Goal: Information Seeking & Learning: Find specific fact

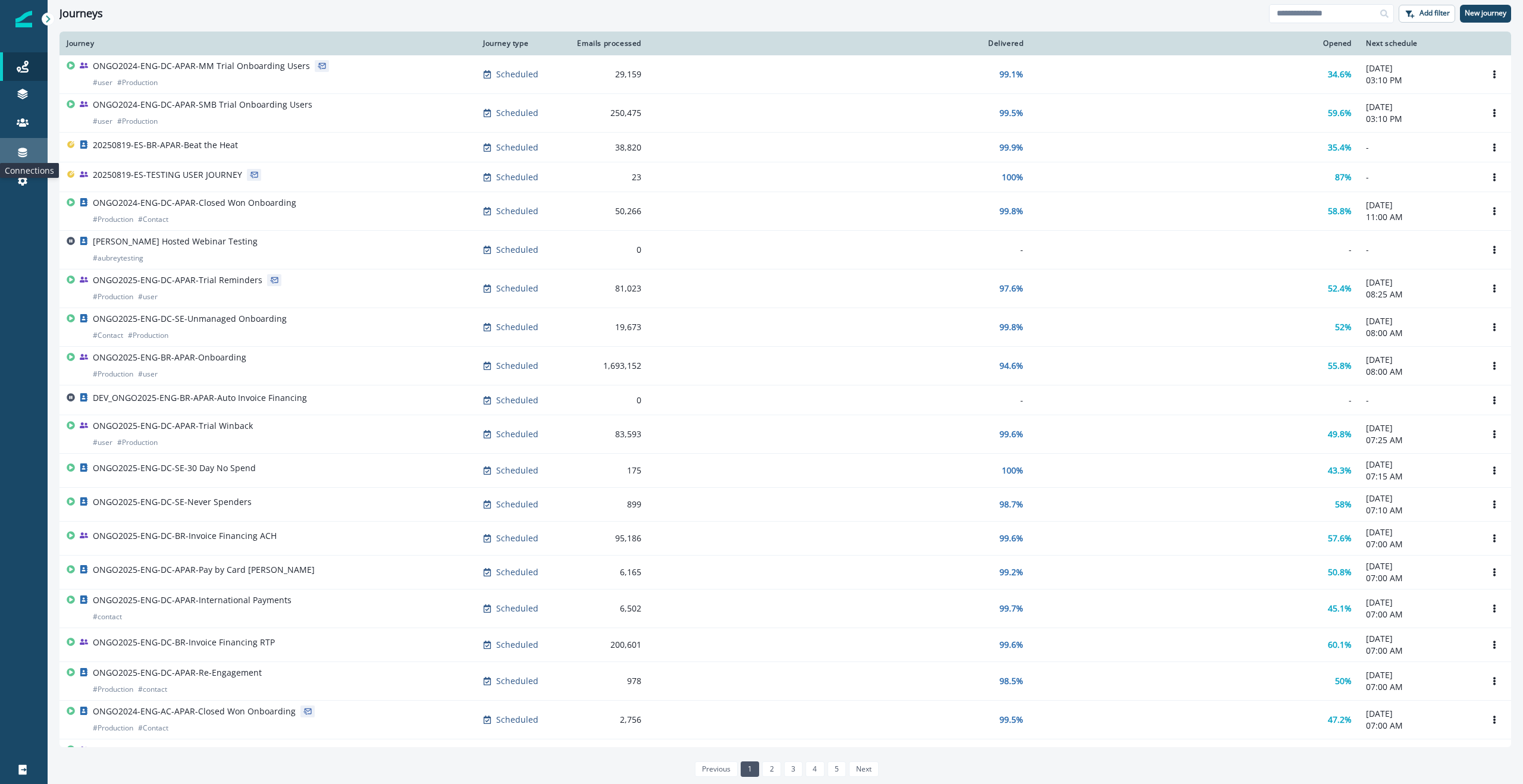
click at [26, 154] on icon at bounding box center [22, 153] width 9 height 9
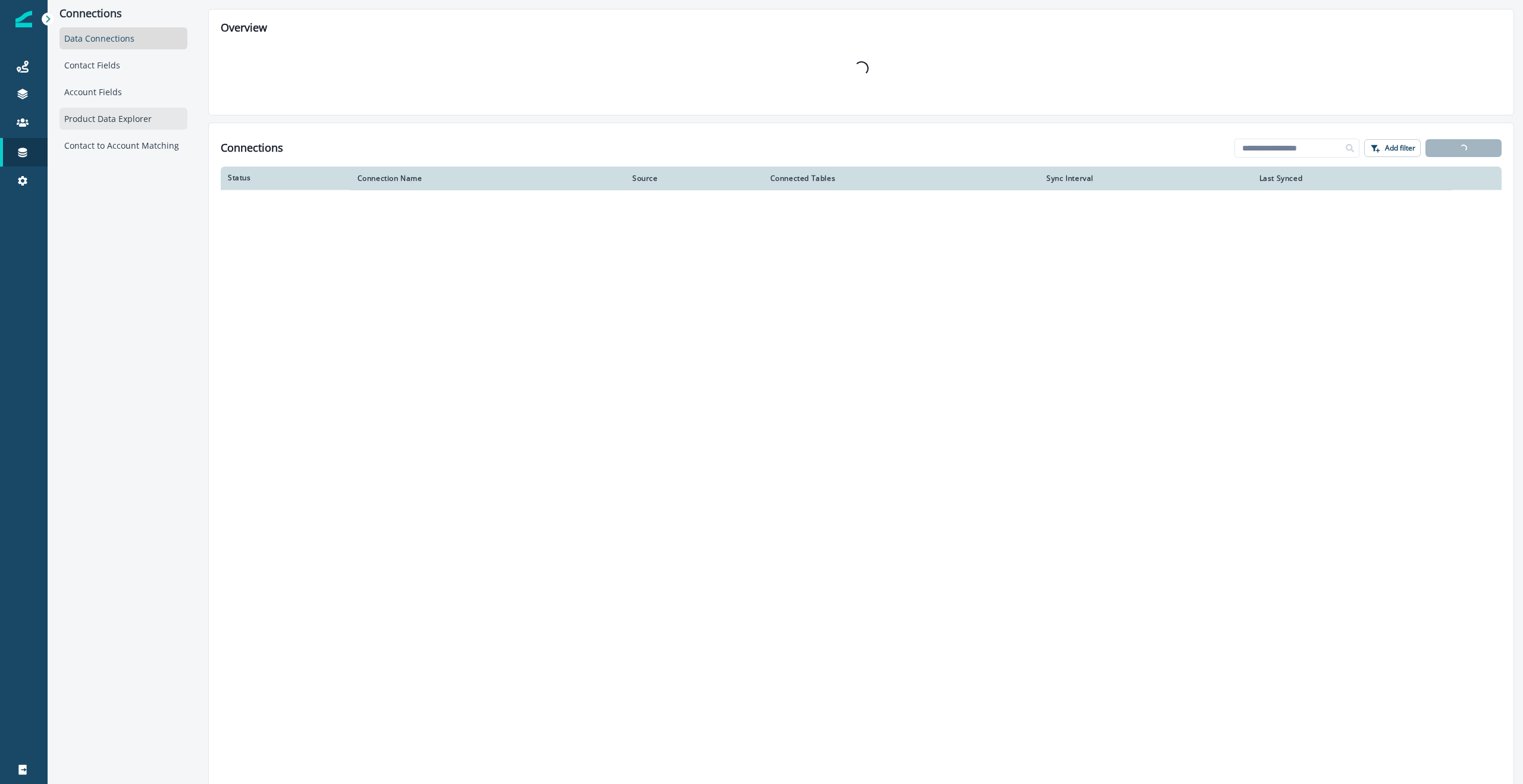
click at [91, 117] on div "Product Data Explorer" at bounding box center [124, 118] width 128 height 22
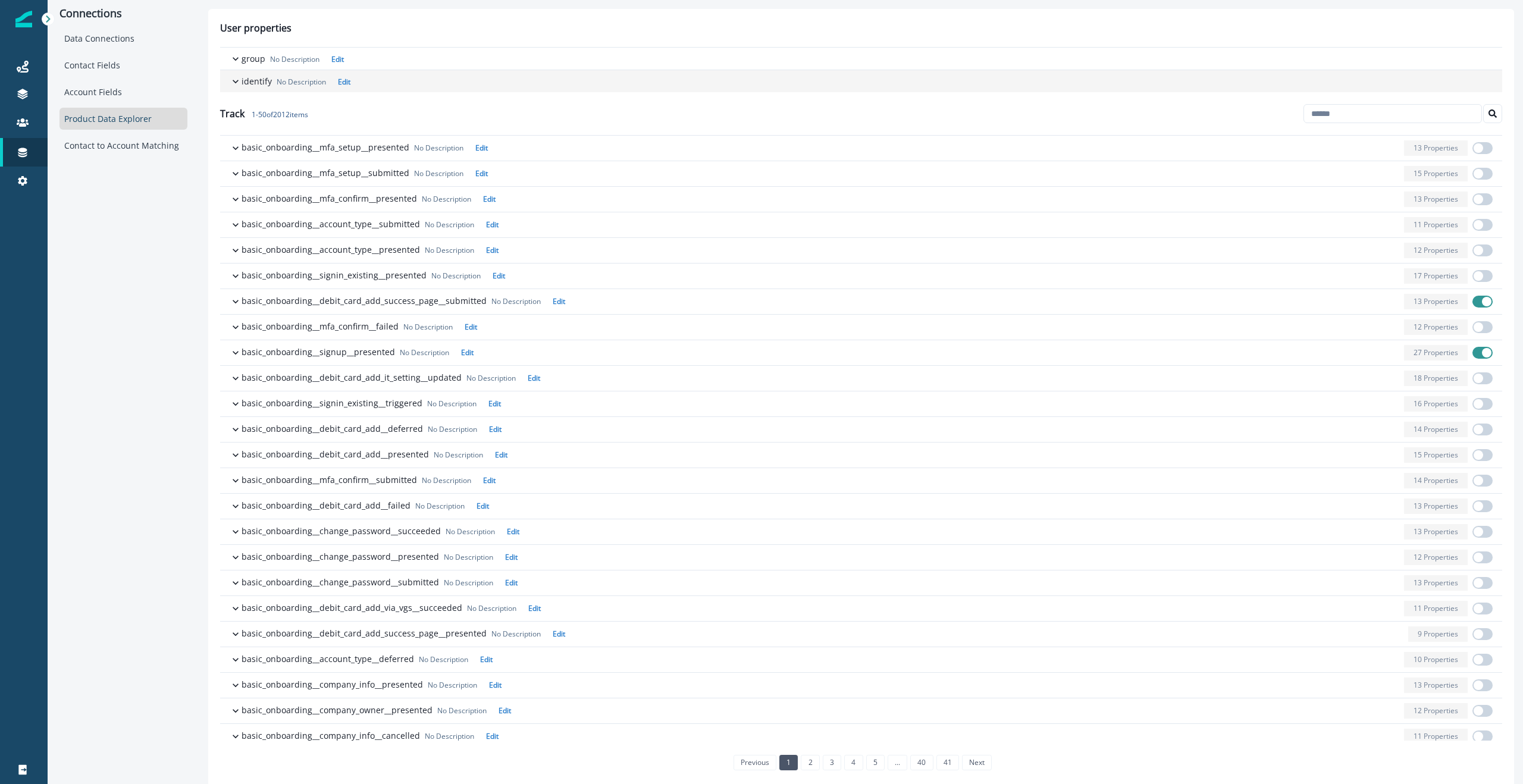
click at [236, 81] on icon "button" at bounding box center [235, 81] width 6 height 3
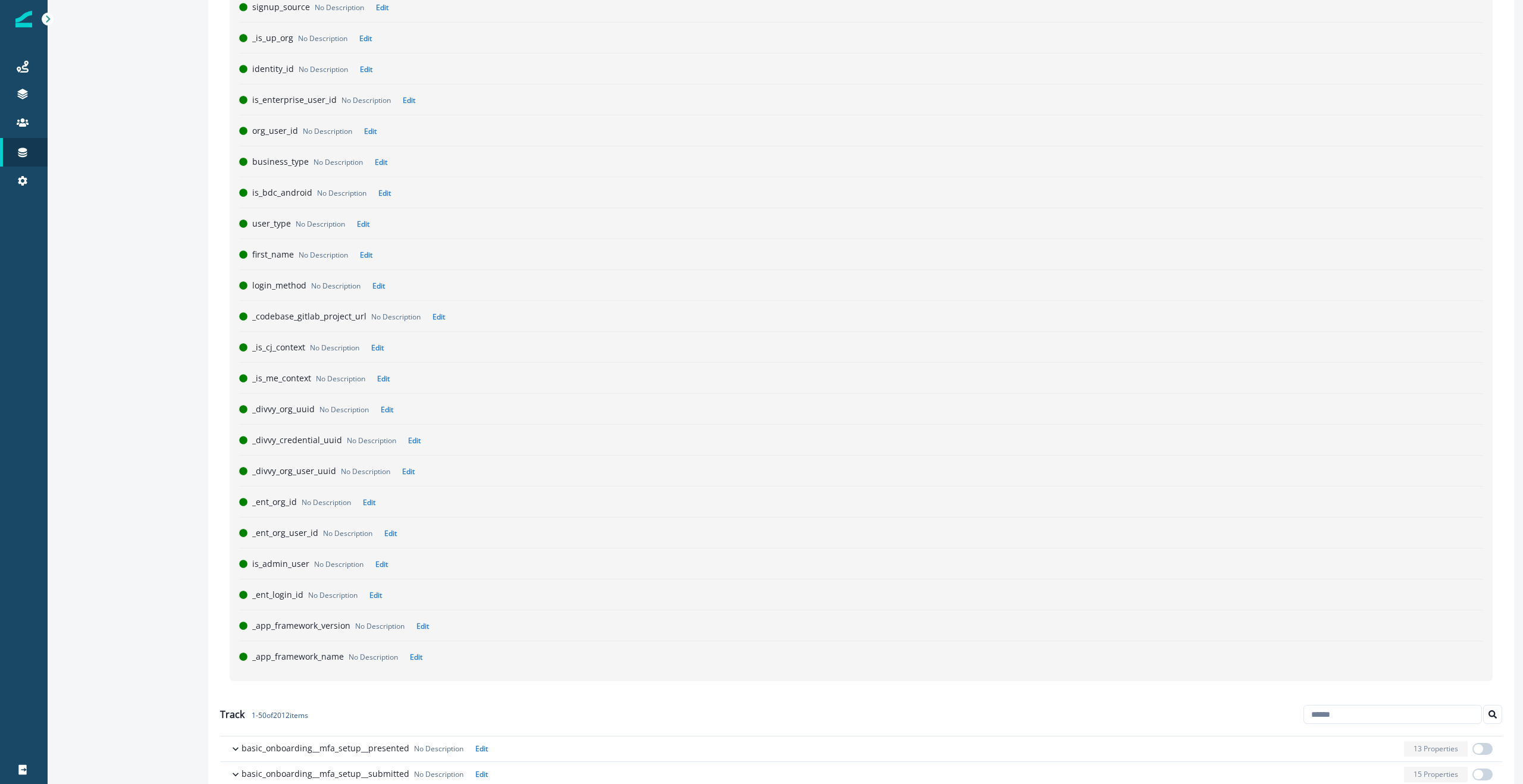
scroll to position [2214, 0]
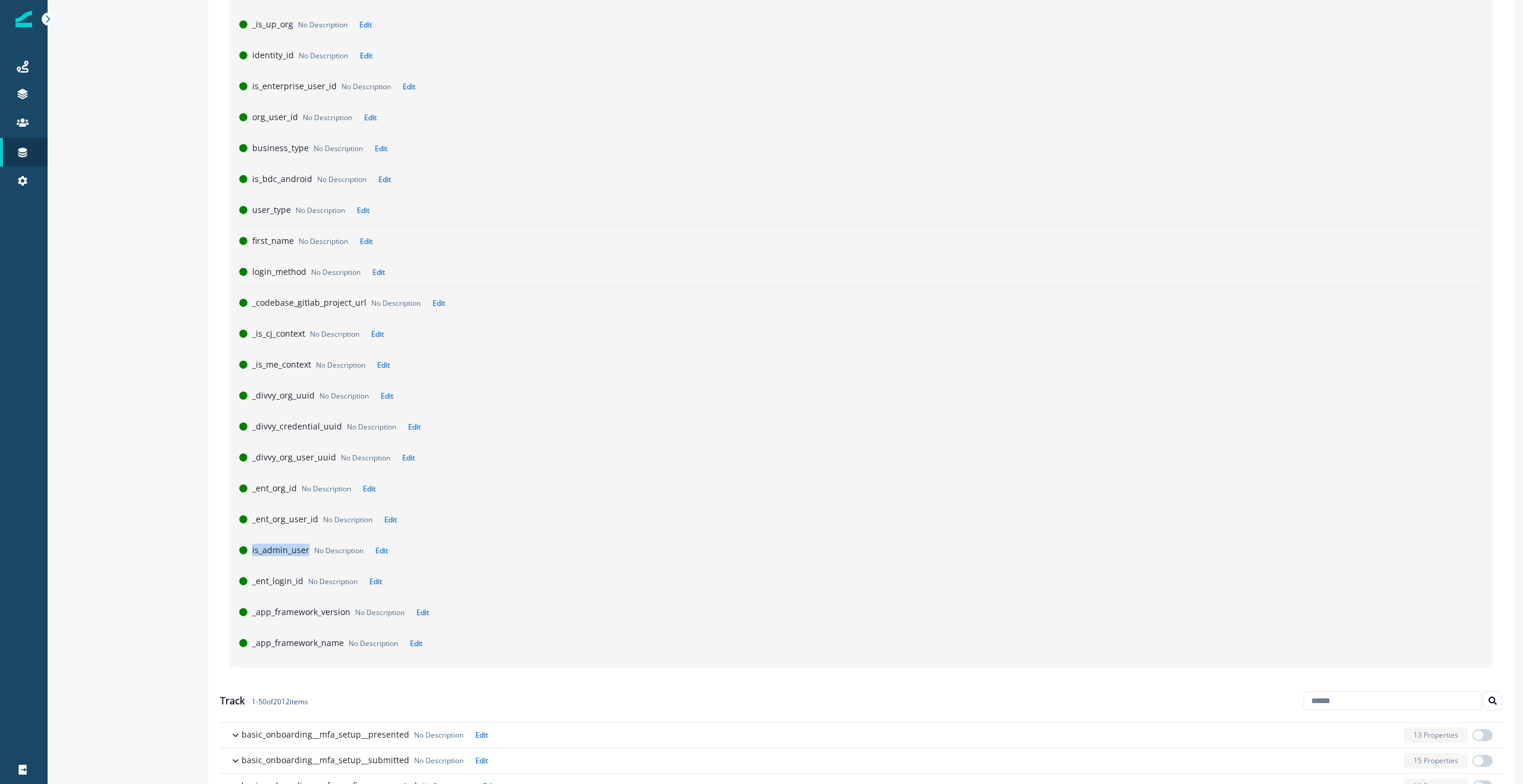
drag, startPoint x: 251, startPoint y: 550, endPoint x: 307, endPoint y: 551, distance: 56.0
click at [307, 551] on div "is_admin_user No Description Edit" at bounding box center [861, 550] width 1244 height 21
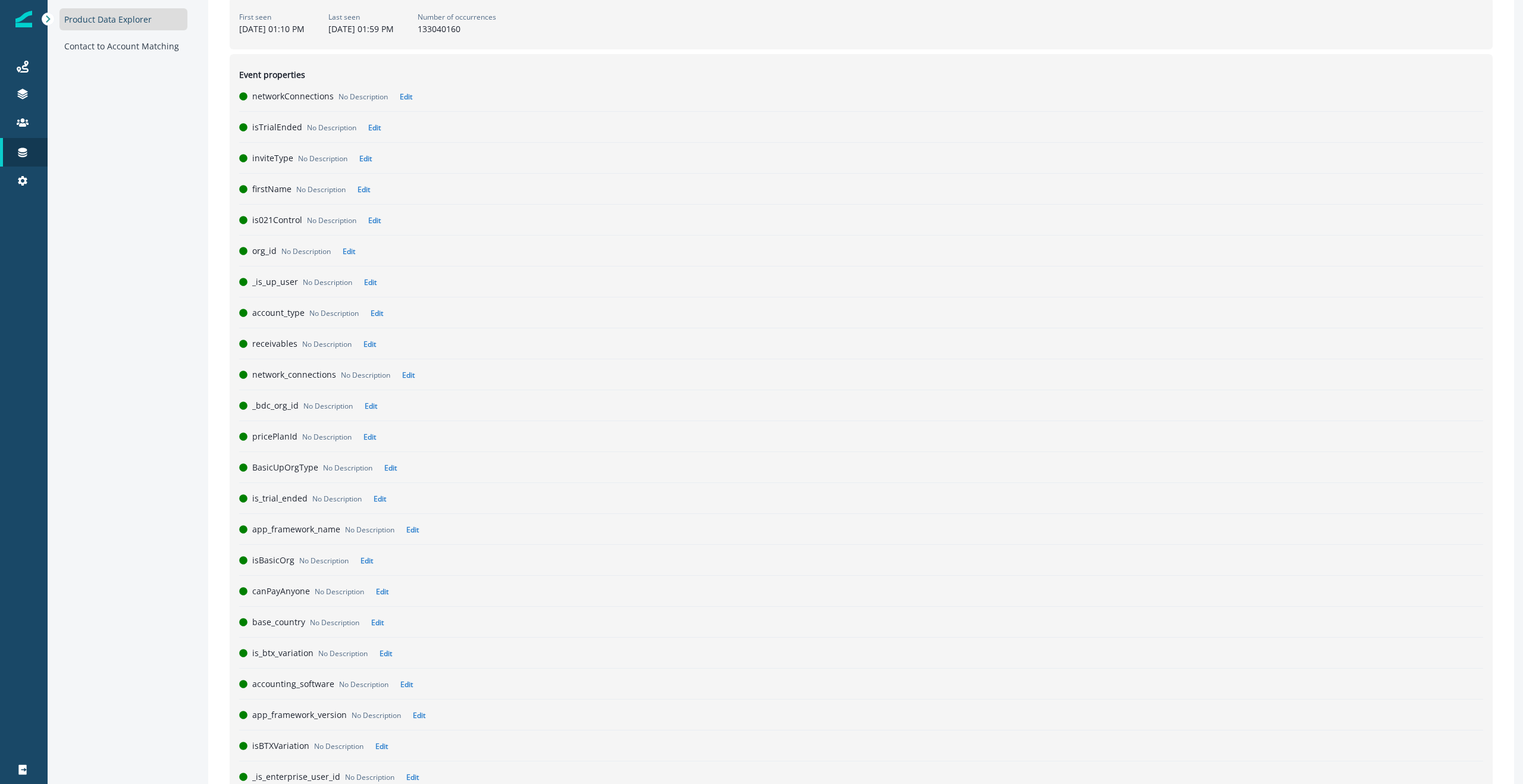
scroll to position [0, 0]
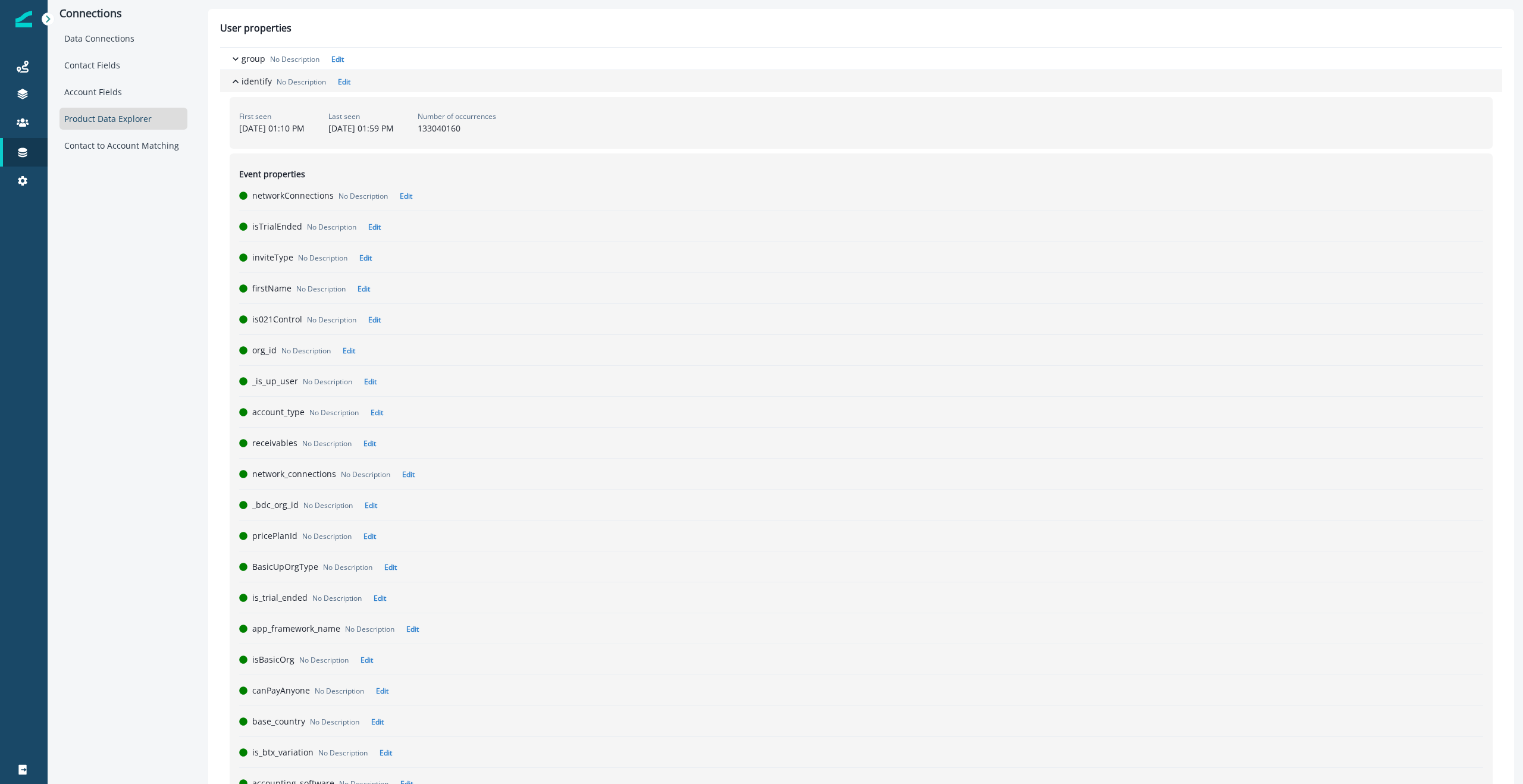
click at [236, 79] on icon "button" at bounding box center [236, 81] width 12 height 12
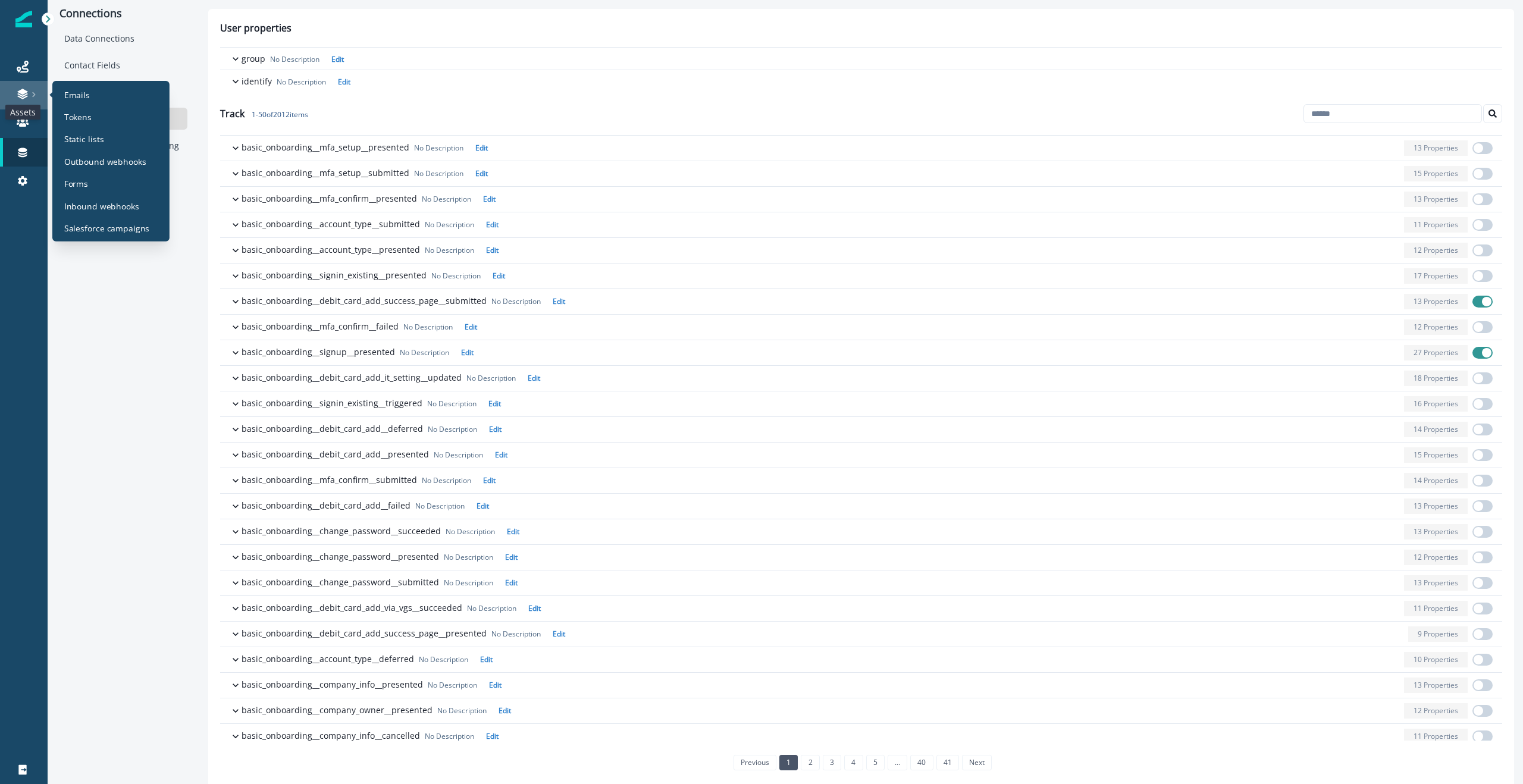
click at [18, 94] on icon at bounding box center [22, 95] width 10 height 3
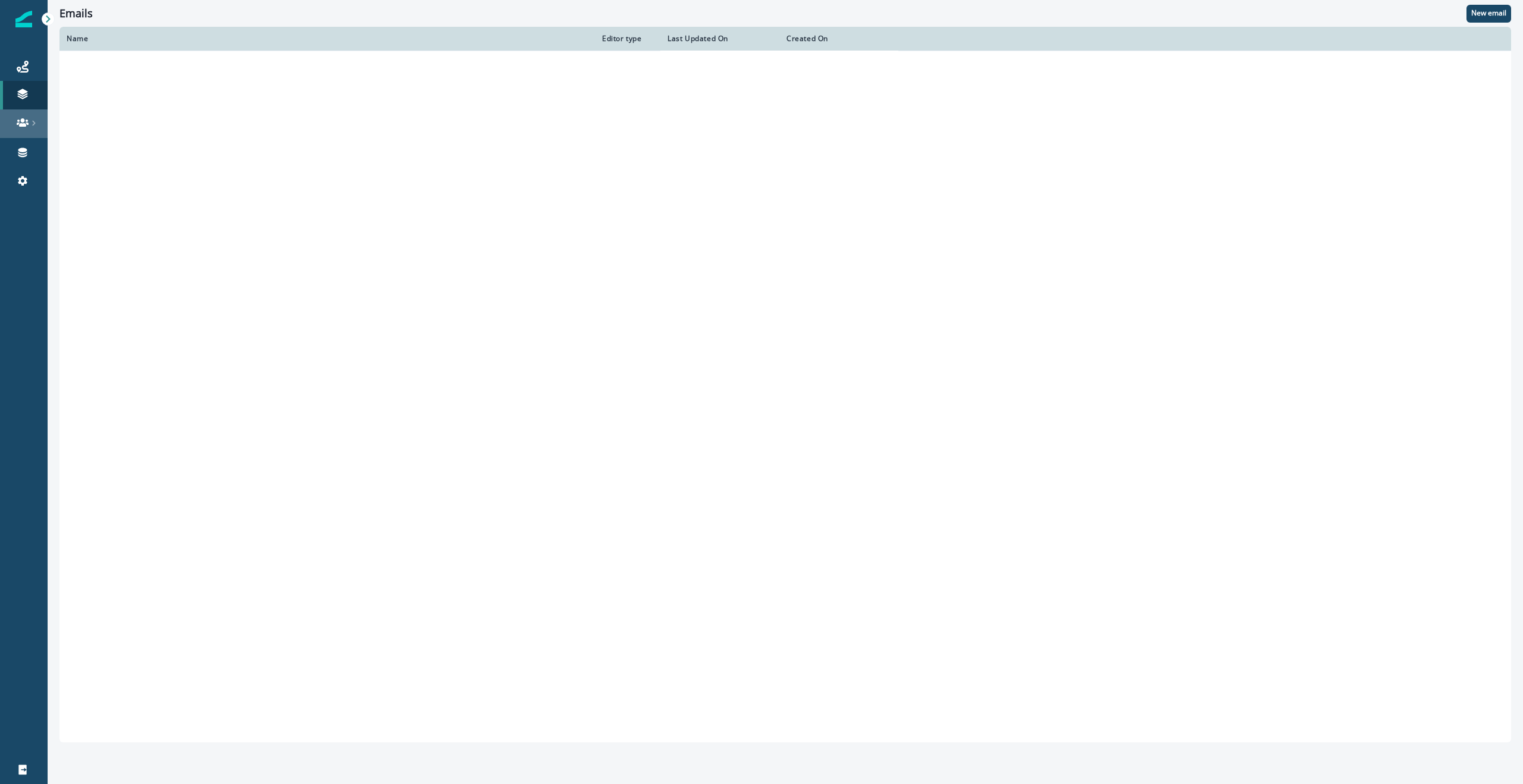
click at [17, 128] on icon at bounding box center [23, 123] width 12 height 12
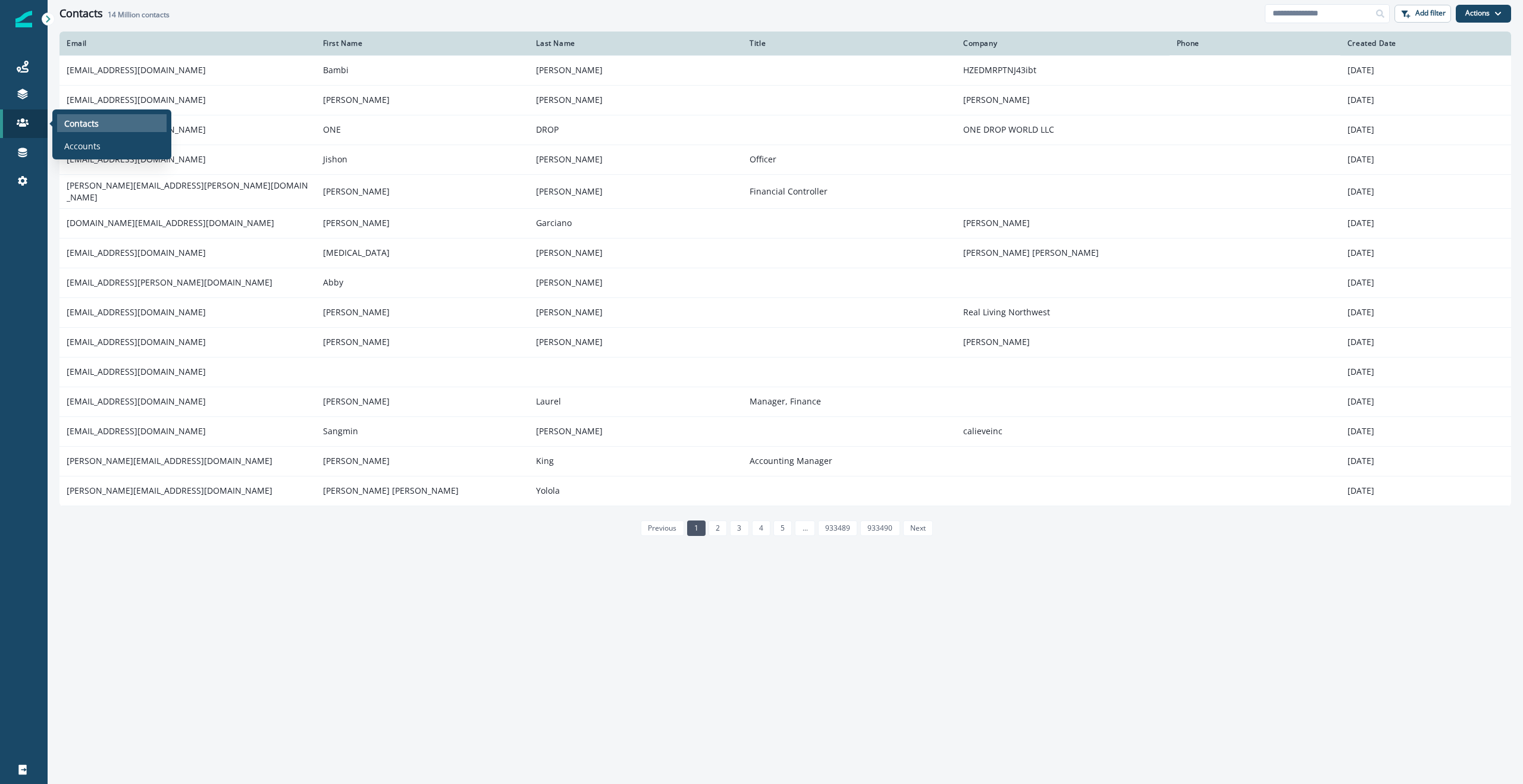
click at [97, 124] on p "Contacts" at bounding box center [81, 123] width 34 height 13
click at [1315, 18] on input at bounding box center [1328, 13] width 125 height 19
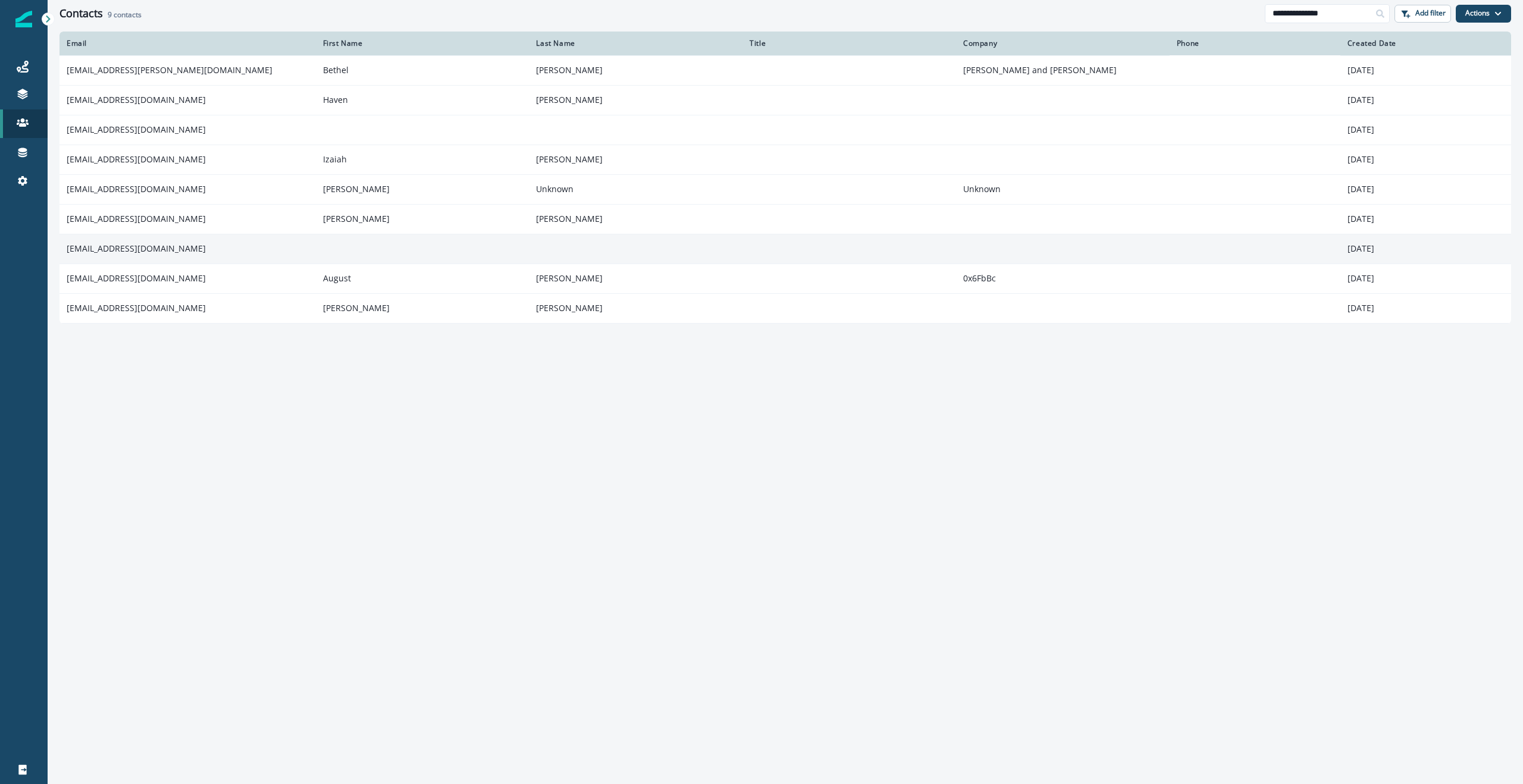
type input "**********"
click at [171, 245] on td "[EMAIL_ADDRESS][DOMAIN_NAME]" at bounding box center [188, 249] width 257 height 30
click at [124, 247] on td "[EMAIL_ADDRESS][DOMAIN_NAME]" at bounding box center [188, 249] width 257 height 30
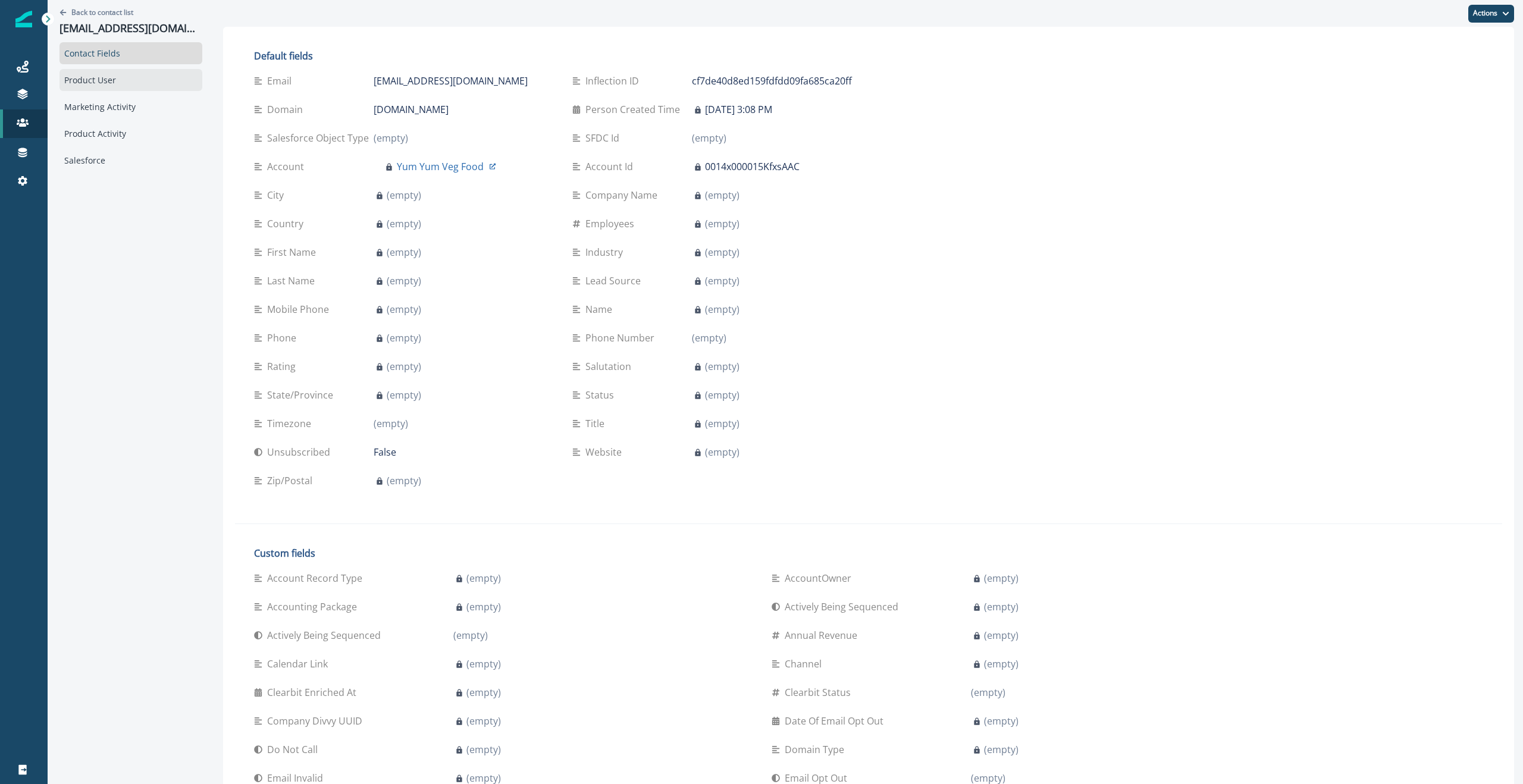
click at [145, 80] on div "Product User" at bounding box center [131, 80] width 143 height 22
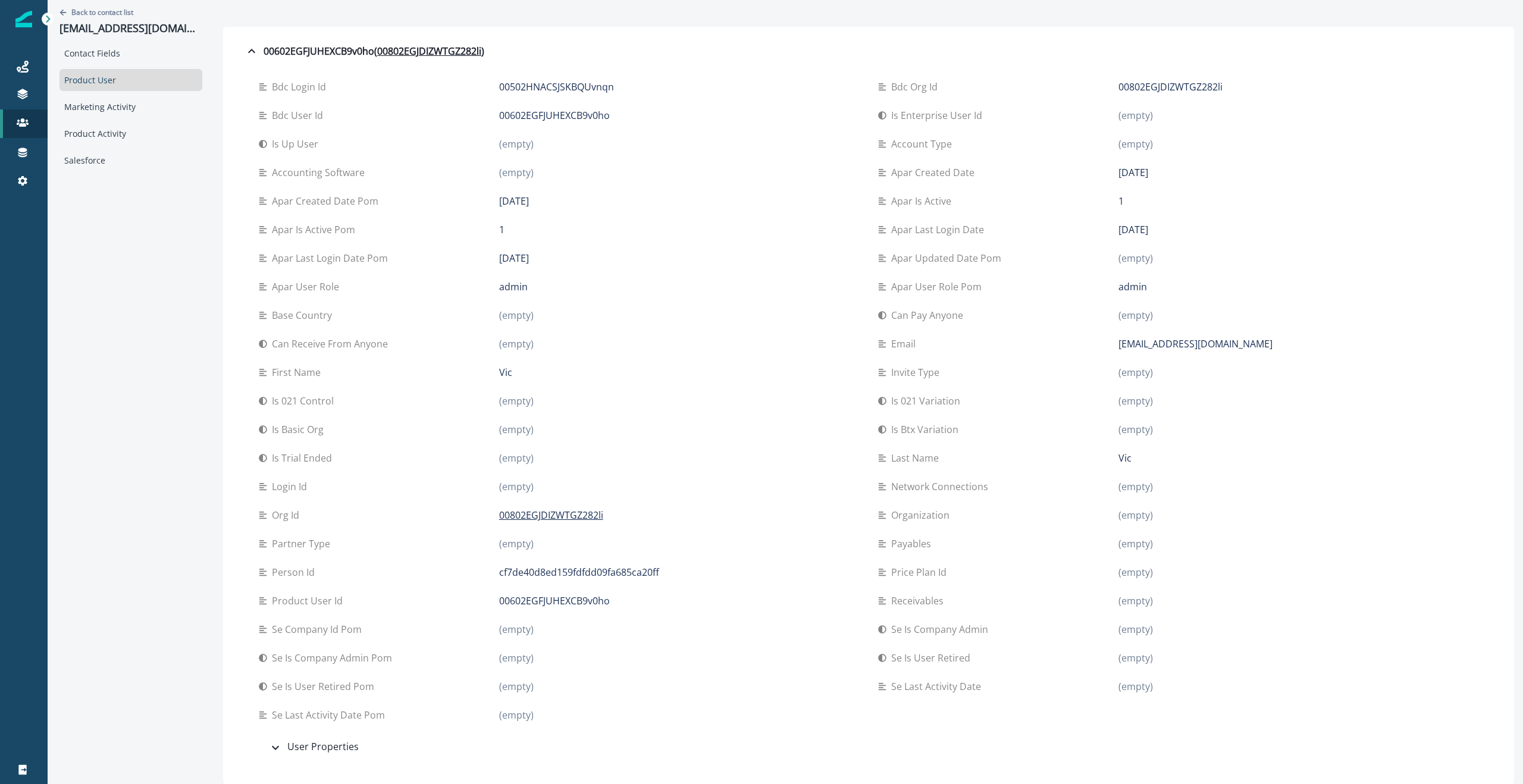
scroll to position [1, 0]
drag, startPoint x: 531, startPoint y: 287, endPoint x: 477, endPoint y: 285, distance: 54.0
click at [477, 285] on div "Apar user role admin" at bounding box center [559, 286] width 601 height 14
drag, startPoint x: 1176, startPoint y: 288, endPoint x: 1099, endPoint y: 289, distance: 77.0
click at [1099, 289] on div "Apar user role pom admin" at bounding box center [1178, 286] width 601 height 14
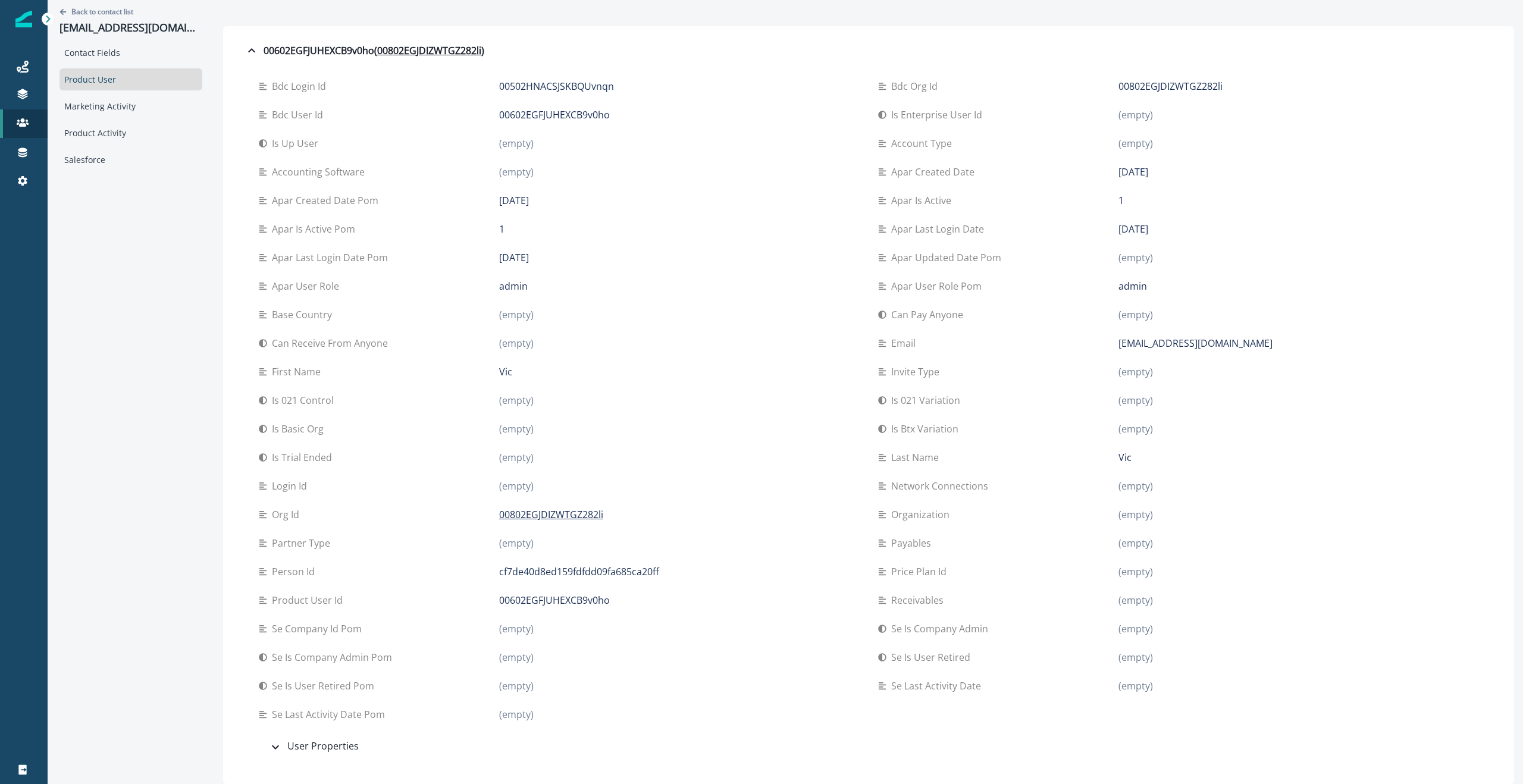
drag, startPoint x: 525, startPoint y: 282, endPoint x: 480, endPoint y: 286, distance: 45.2
click at [480, 286] on div "Apar user role admin" at bounding box center [559, 286] width 601 height 14
drag, startPoint x: 531, startPoint y: 685, endPoint x: 486, endPoint y: 685, distance: 45.0
click at [486, 685] on div "Se is user retired pom (empty)" at bounding box center [559, 686] width 601 height 14
click at [654, 685] on div "(empty)" at bounding box center [679, 686] width 360 height 14
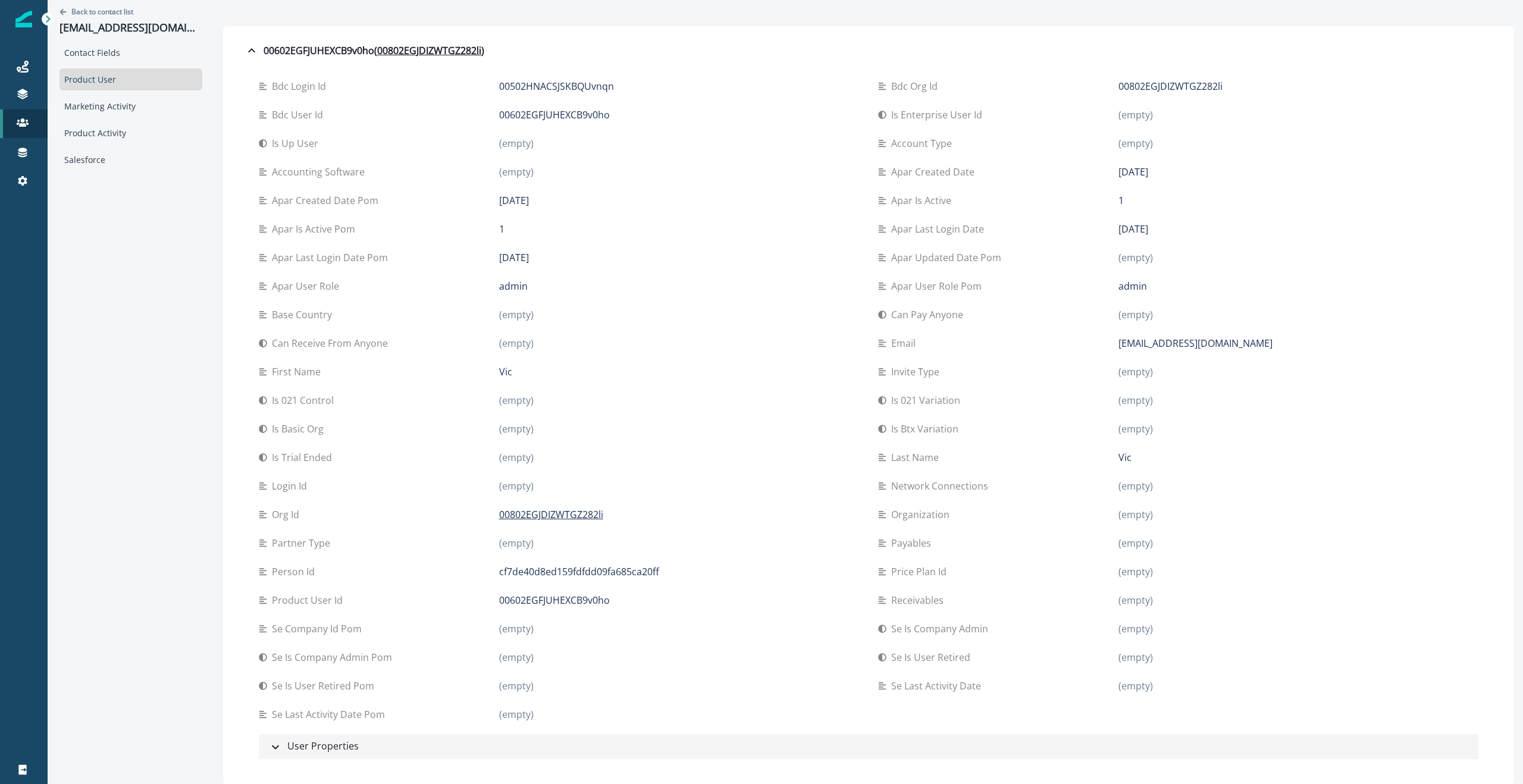
click at [268, 747] on icon "button" at bounding box center [275, 747] width 14 height 14
click at [272, 746] on icon "button" at bounding box center [275, 747] width 7 height 4
click at [268, 748] on icon "button" at bounding box center [275, 747] width 14 height 14
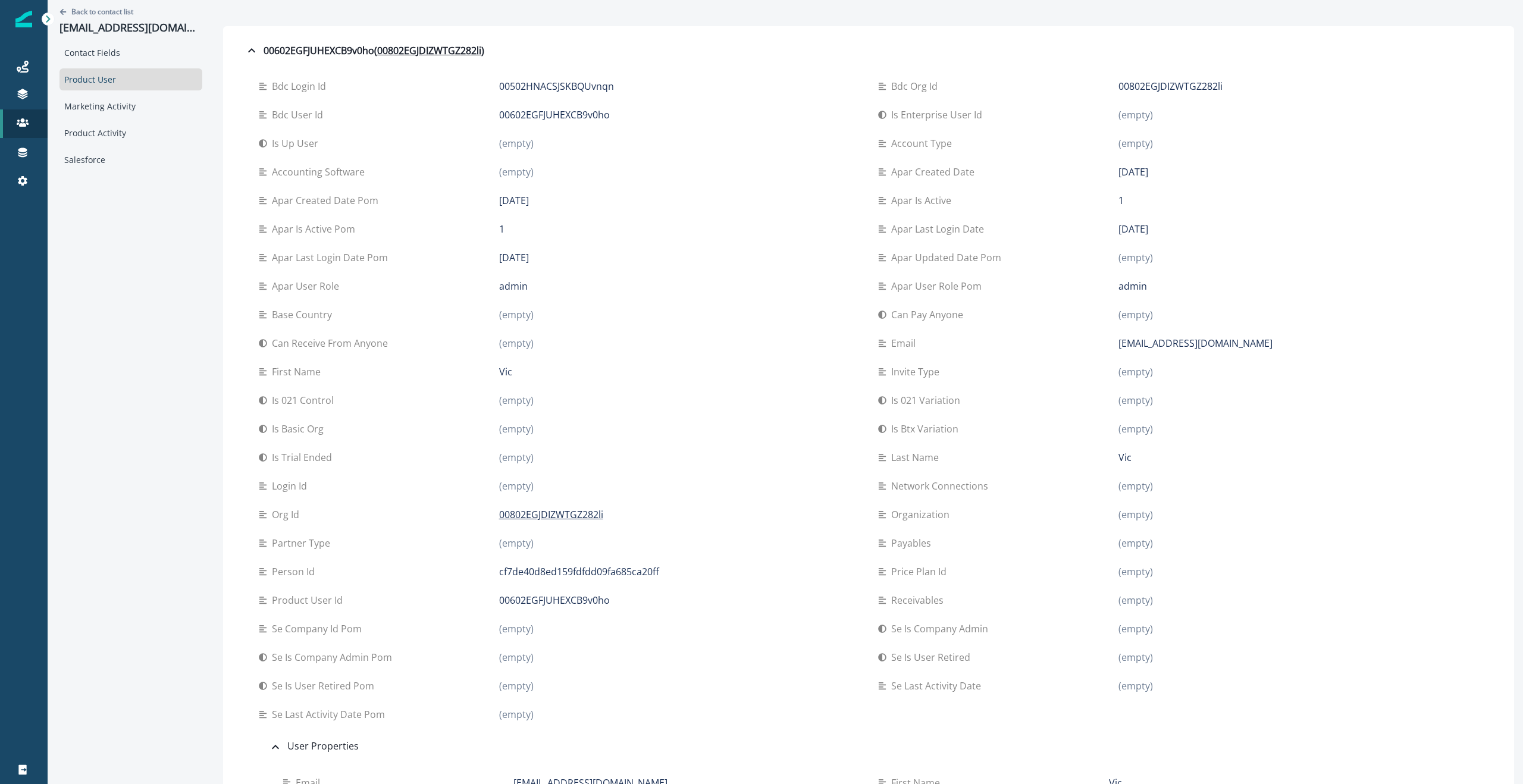
scroll to position [226, 0]
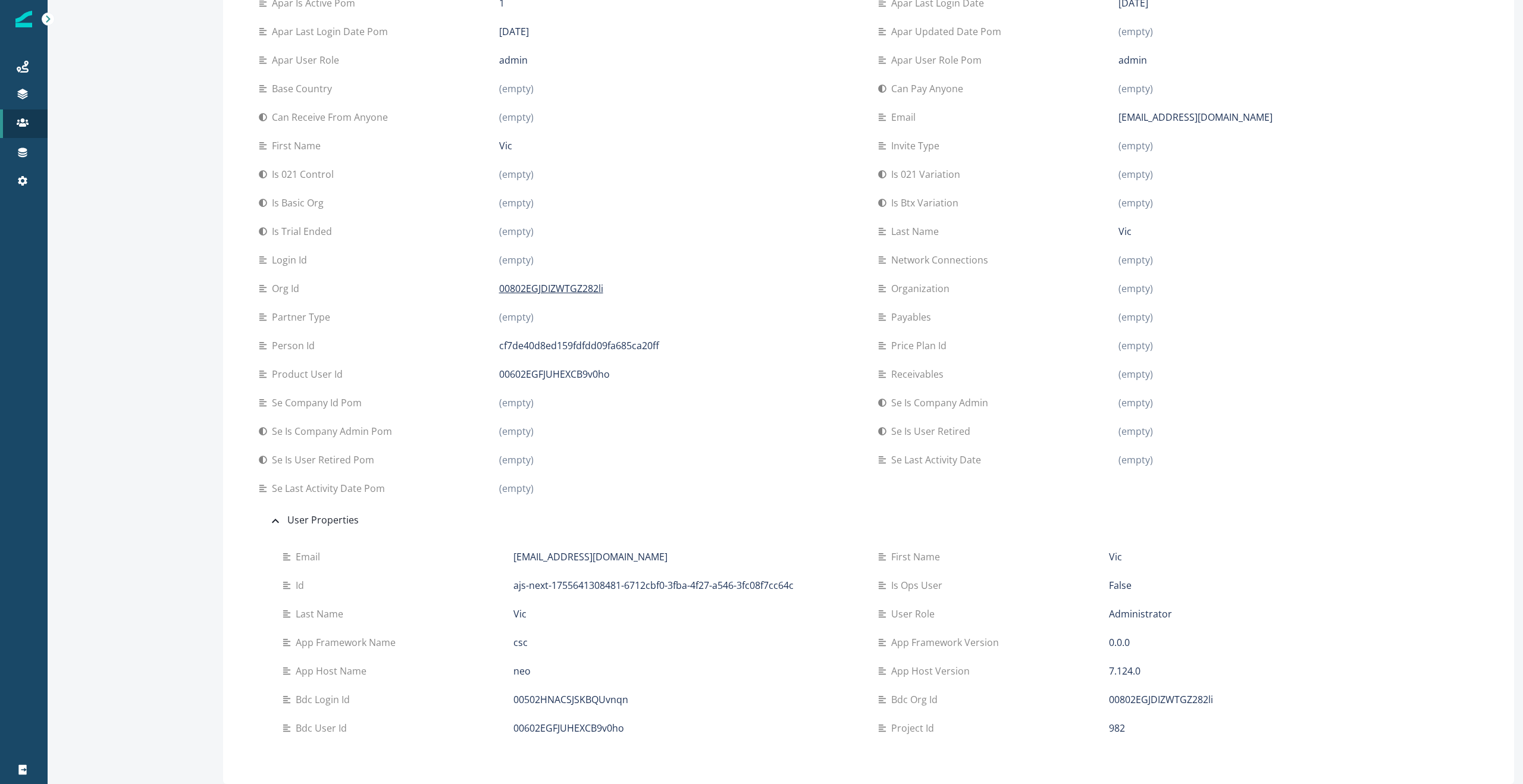
click at [1129, 613] on p "Administrator" at bounding box center [1141, 613] width 63 height 14
drag, startPoint x: 886, startPoint y: 614, endPoint x: 1195, endPoint y: 615, distance: 309.0
click at [1195, 615] on div "User role Administrator" at bounding box center [1166, 613] width 576 height 14
click at [1190, 621] on div "User role Administrator" at bounding box center [1166, 614] width 576 height 29
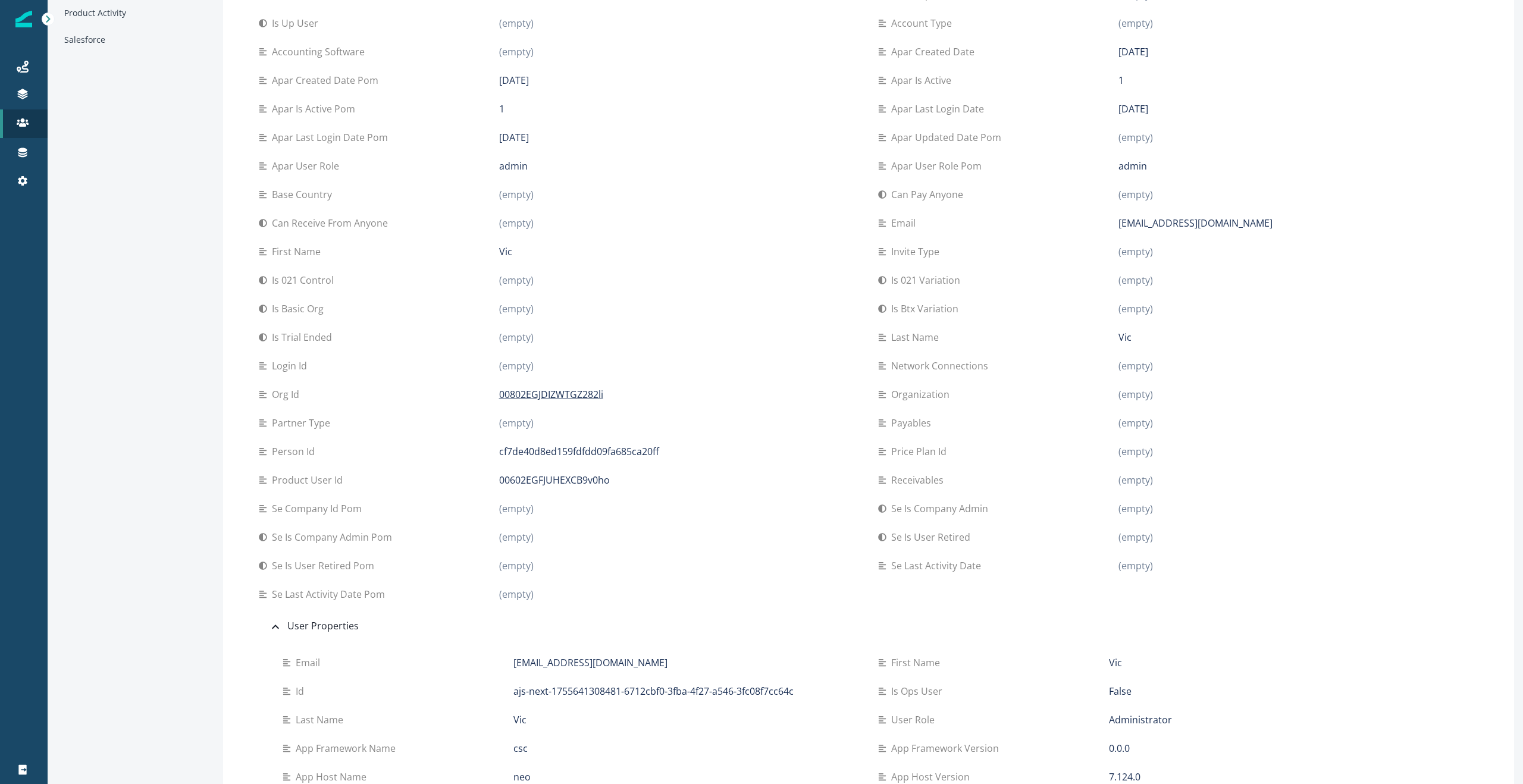
scroll to position [0, 0]
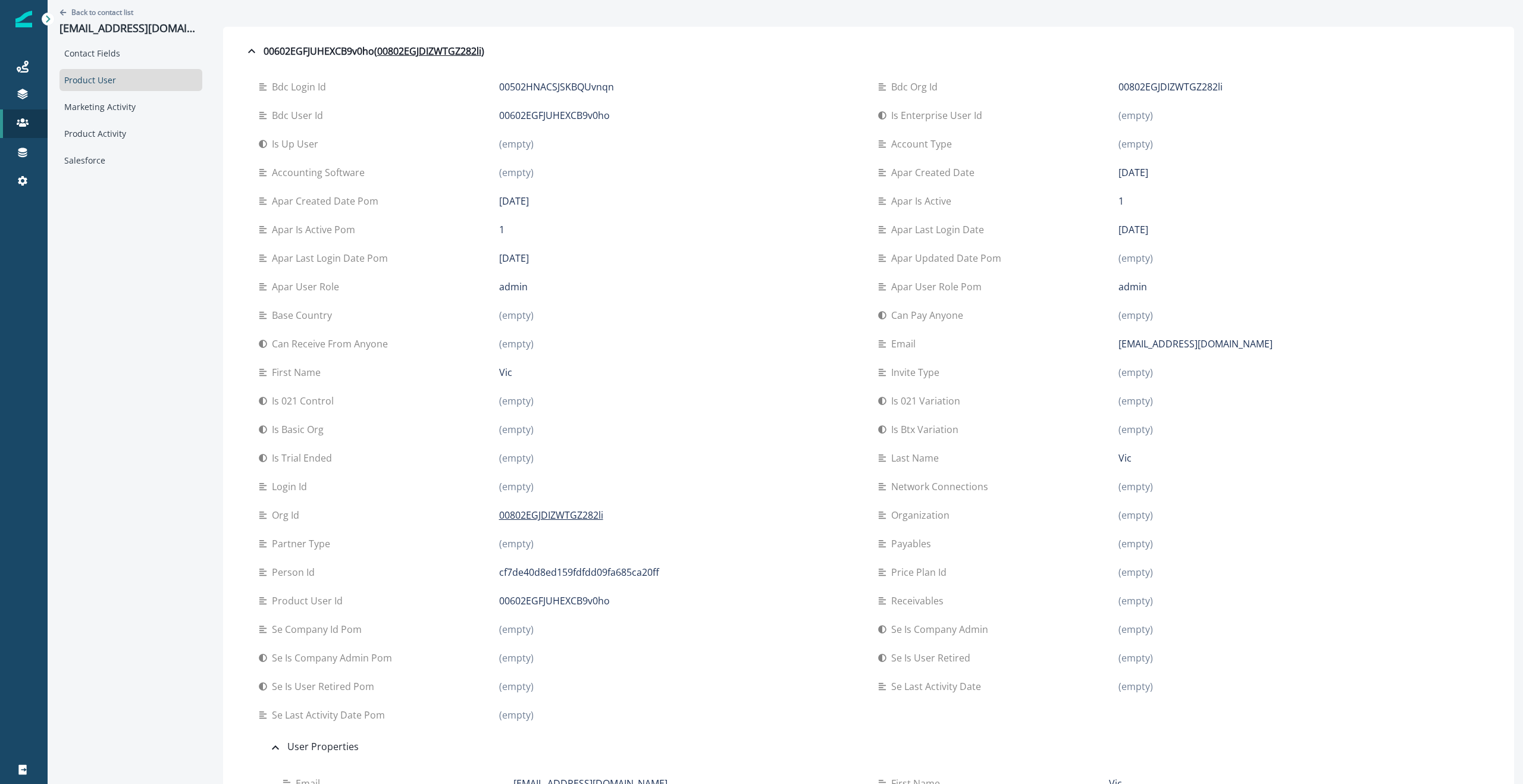
click at [136, 253] on div "Back to contact list [EMAIL_ADDRESS][DOMAIN_NAME] Contact Fields Product User M…" at bounding box center [131, 505] width 167 height 1011
drag, startPoint x: 97, startPoint y: 132, endPoint x: 114, endPoint y: 133, distance: 17.0
click at [96, 132] on div "Product Activity" at bounding box center [131, 133] width 143 height 22
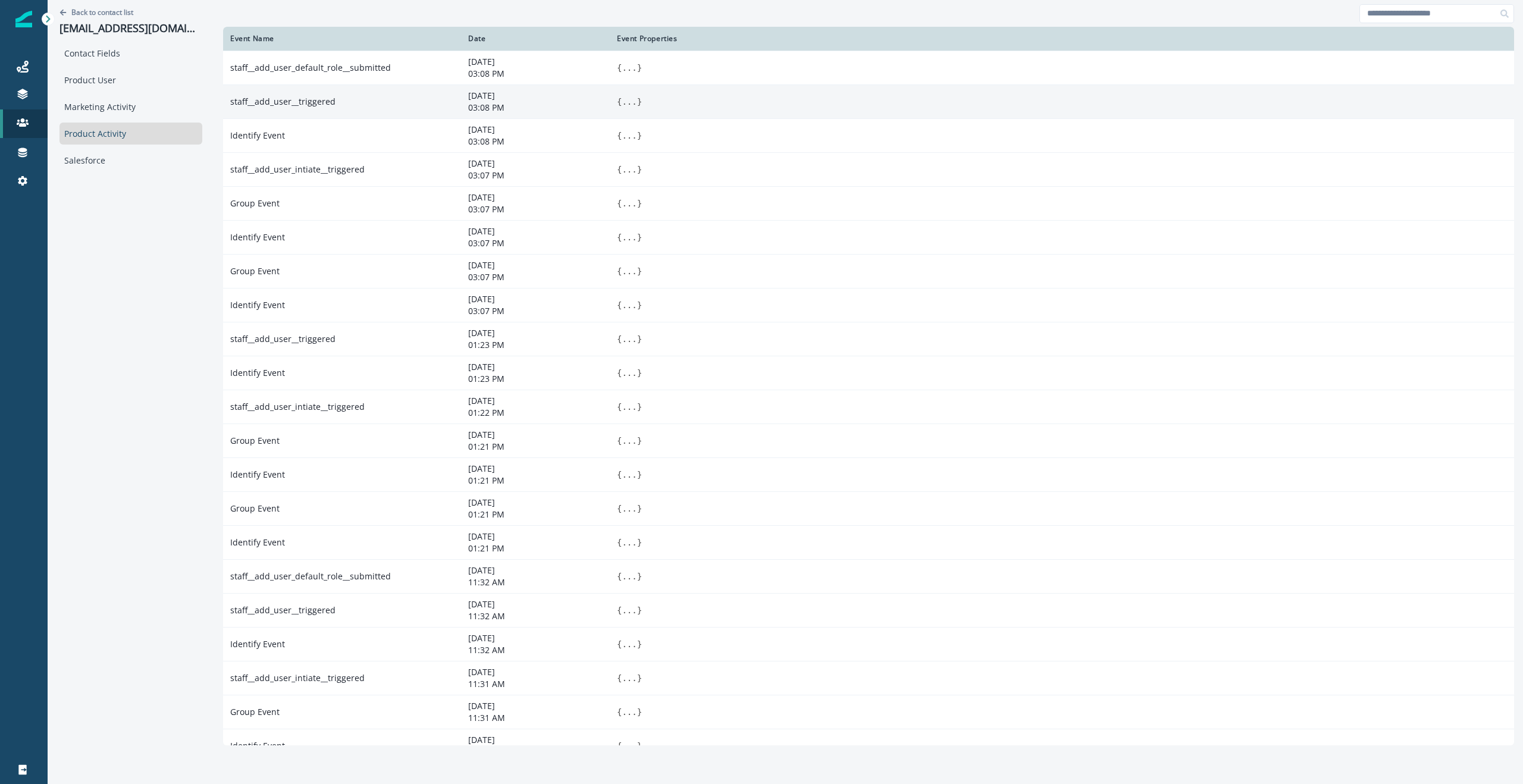
click at [305, 101] on td "staff__add_user__triggered" at bounding box center [342, 101] width 238 height 34
click at [622, 101] on button "..." at bounding box center [629, 102] width 15 height 12
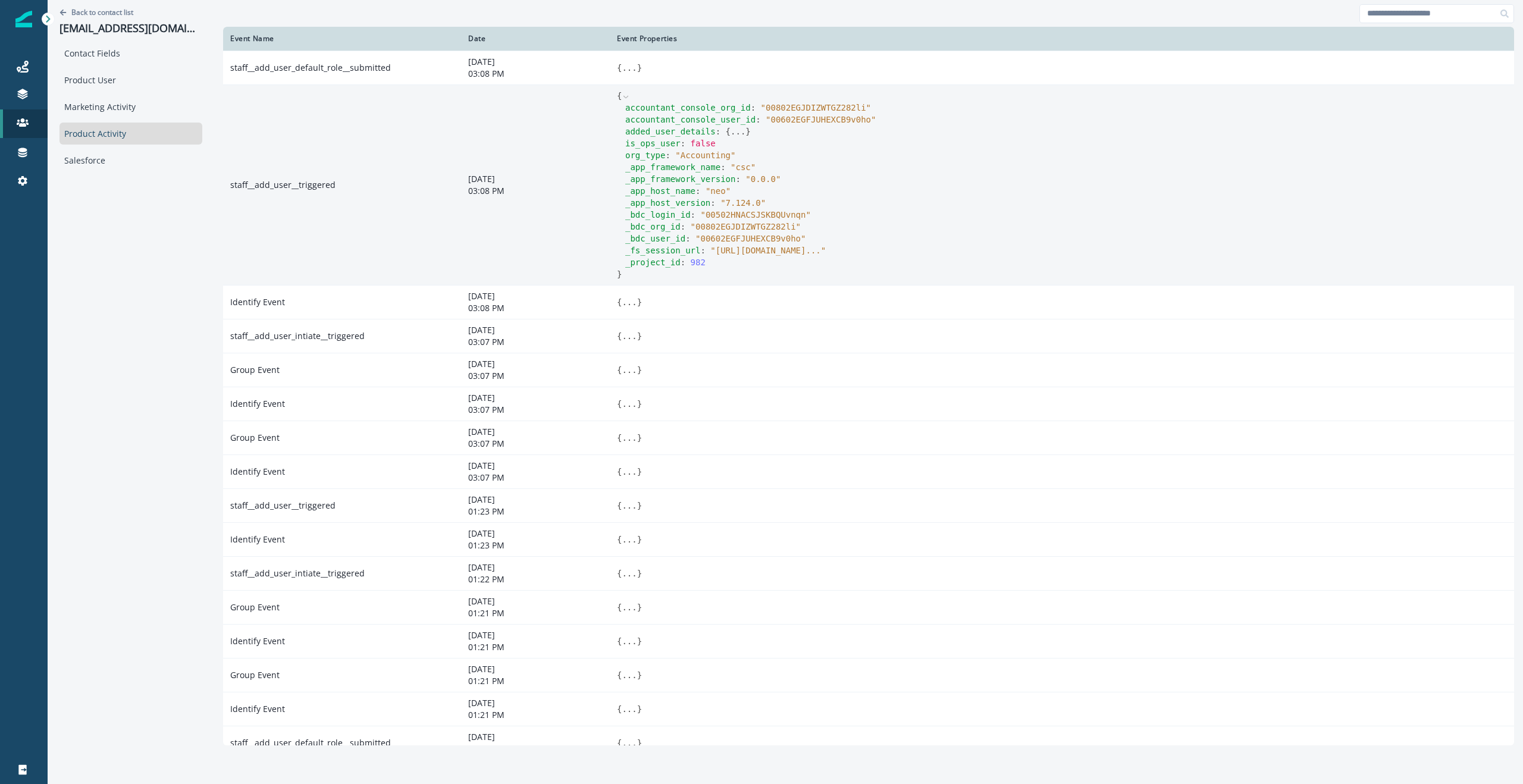
click at [622, 95] on icon at bounding box center [626, 97] width 8 height 8
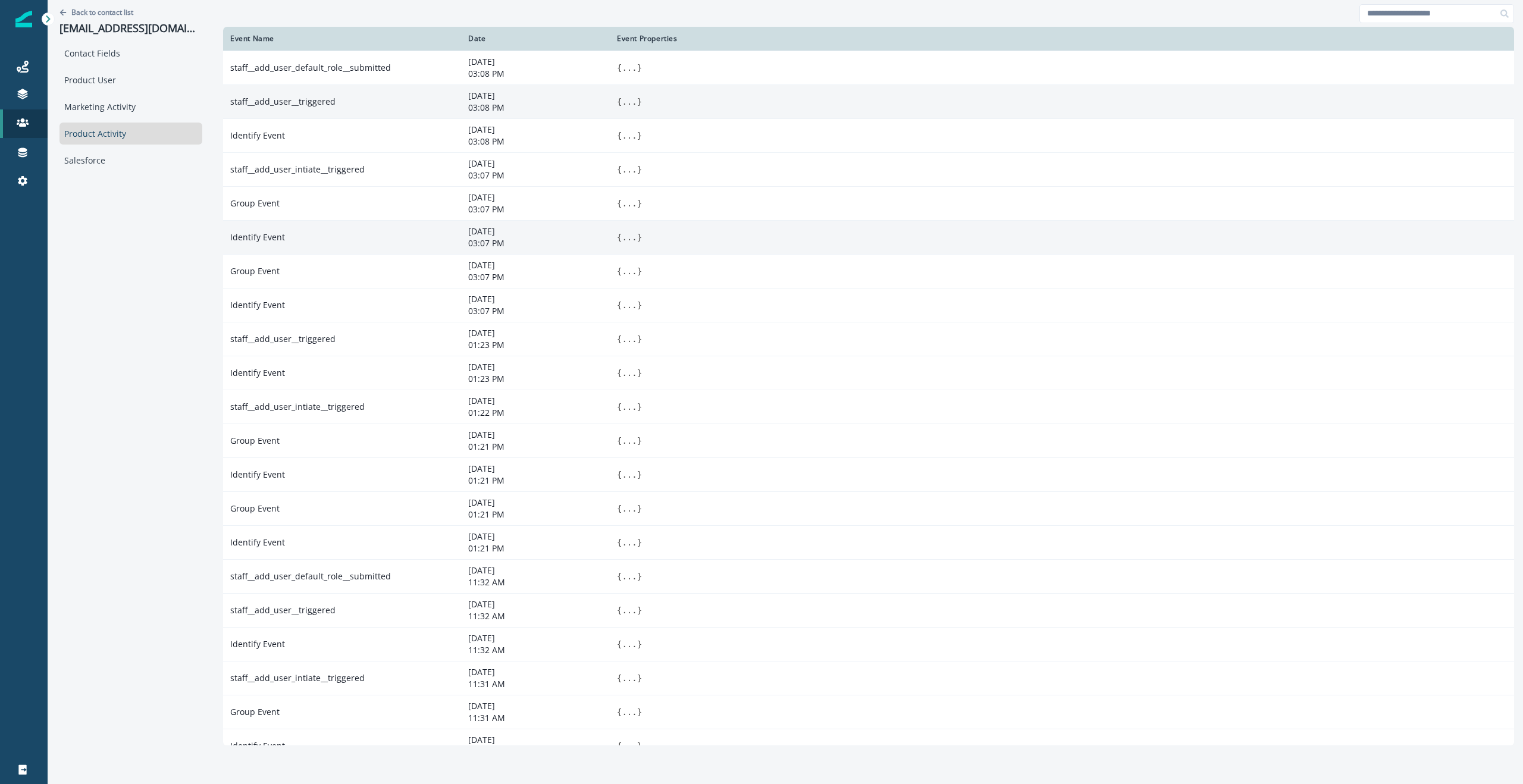
click at [622, 241] on button "..." at bounding box center [629, 238] width 15 height 12
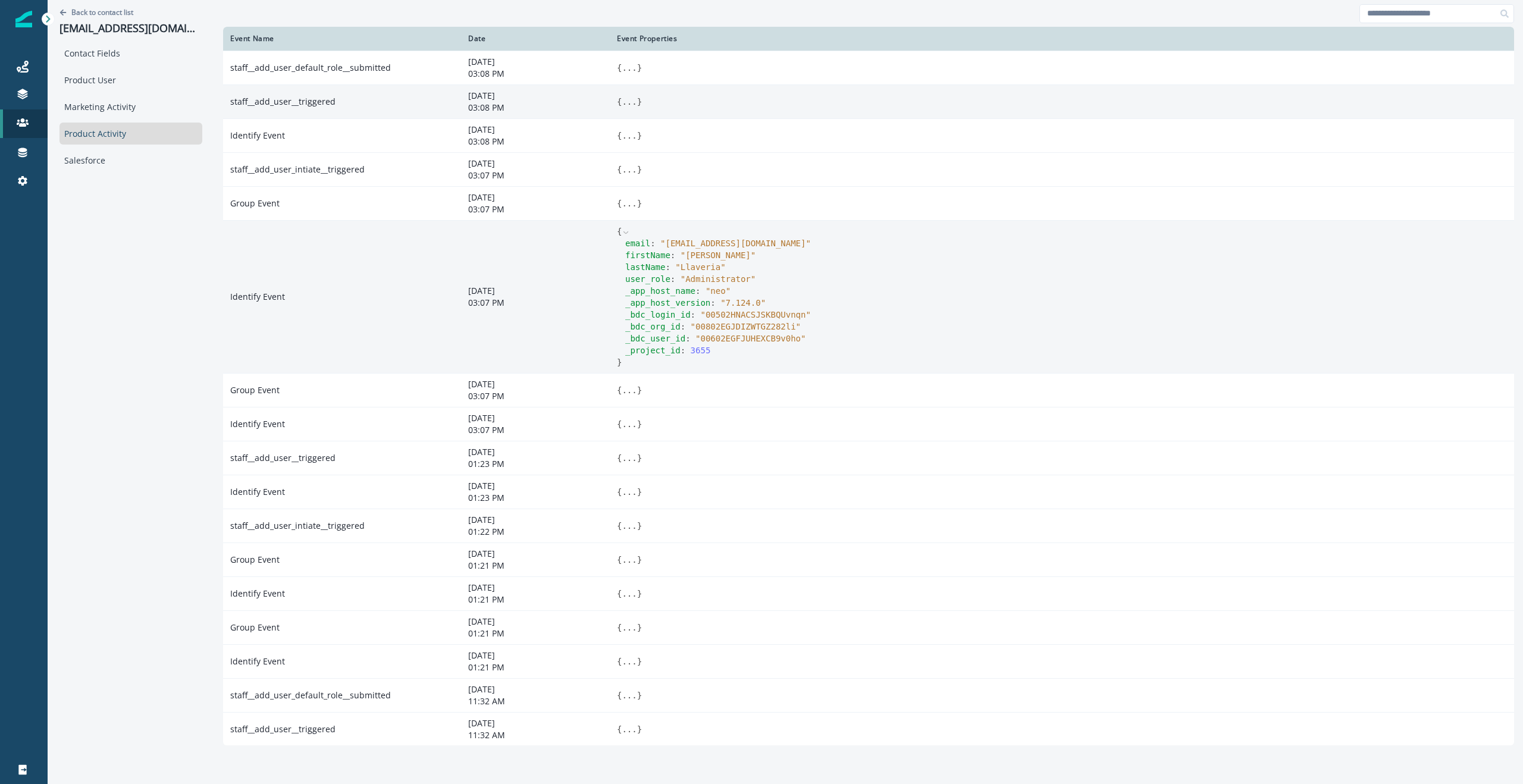
click at [622, 228] on icon at bounding box center [626, 232] width 8 height 8
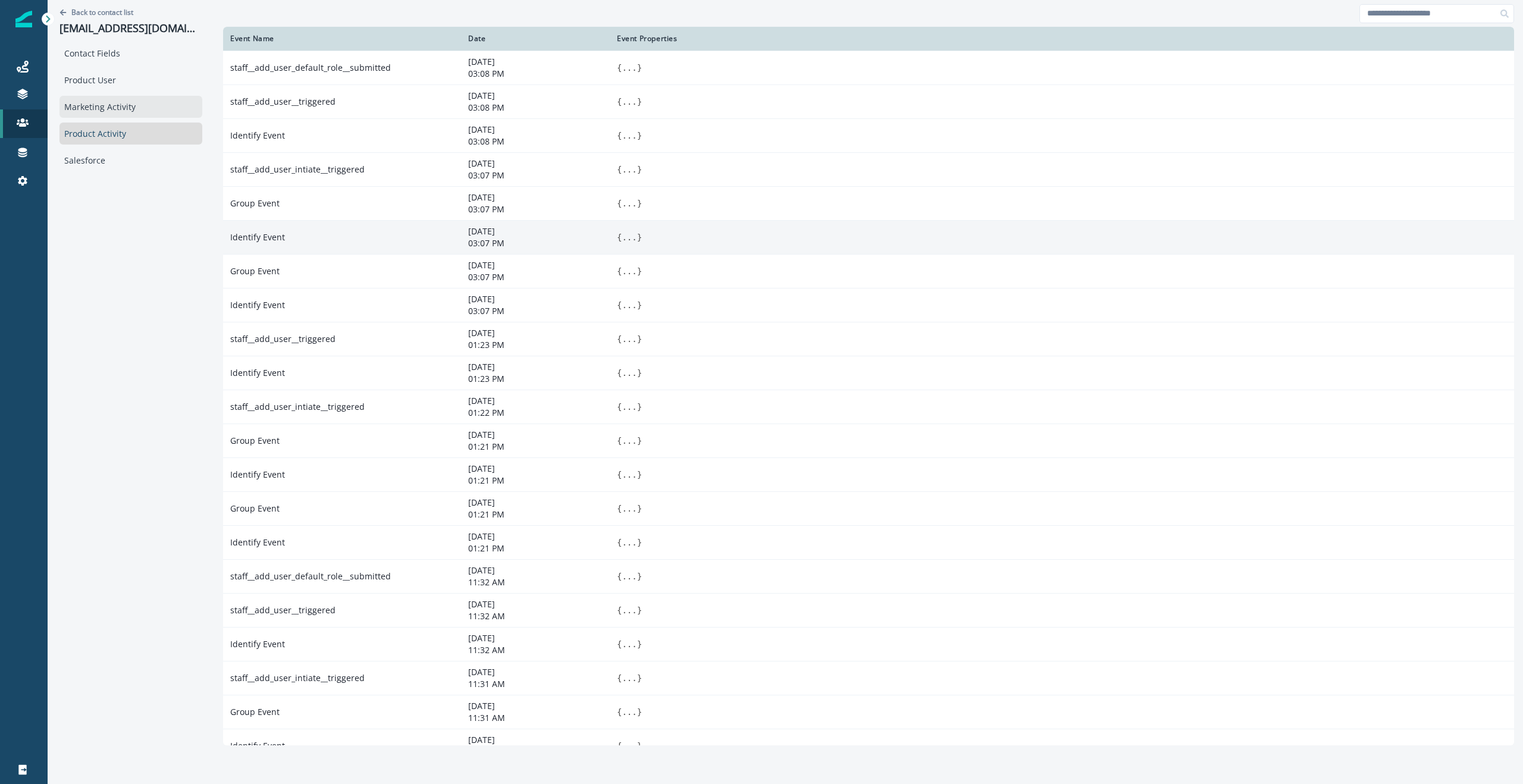
drag, startPoint x: 312, startPoint y: 101, endPoint x: 187, endPoint y: 102, distance: 125.0
click at [187, 103] on div "Back to contact list [EMAIL_ADDRESS][DOMAIN_NAME] Contact Fields Product User M…" at bounding box center [785, 390] width 1476 height 781
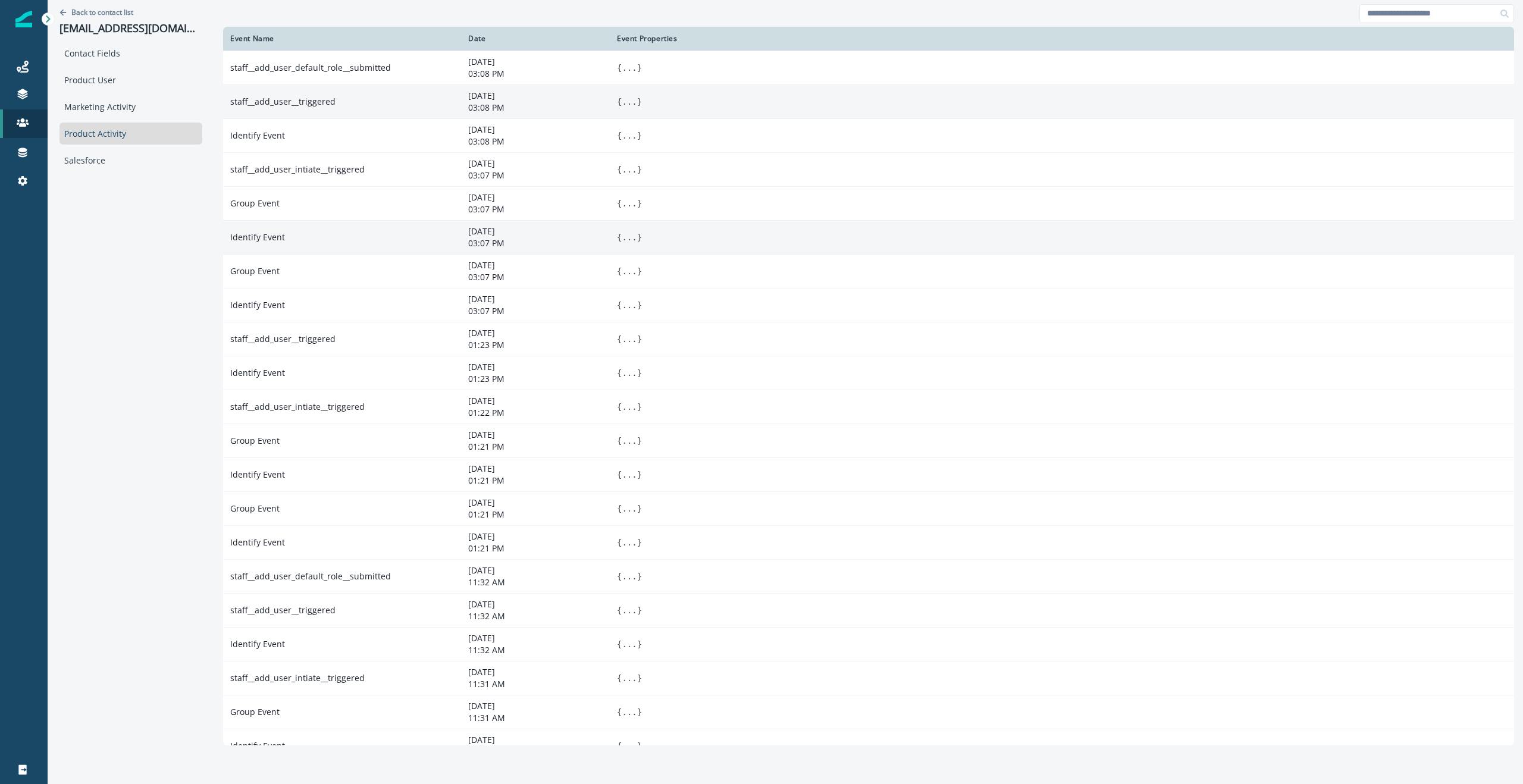
click at [296, 101] on td "staff__add_user__triggered" at bounding box center [342, 101] width 238 height 34
drag, startPoint x: 321, startPoint y: 101, endPoint x: 212, endPoint y: 106, distance: 109.1
click at [223, 106] on td "staff__add_user__triggered" at bounding box center [342, 101] width 238 height 34
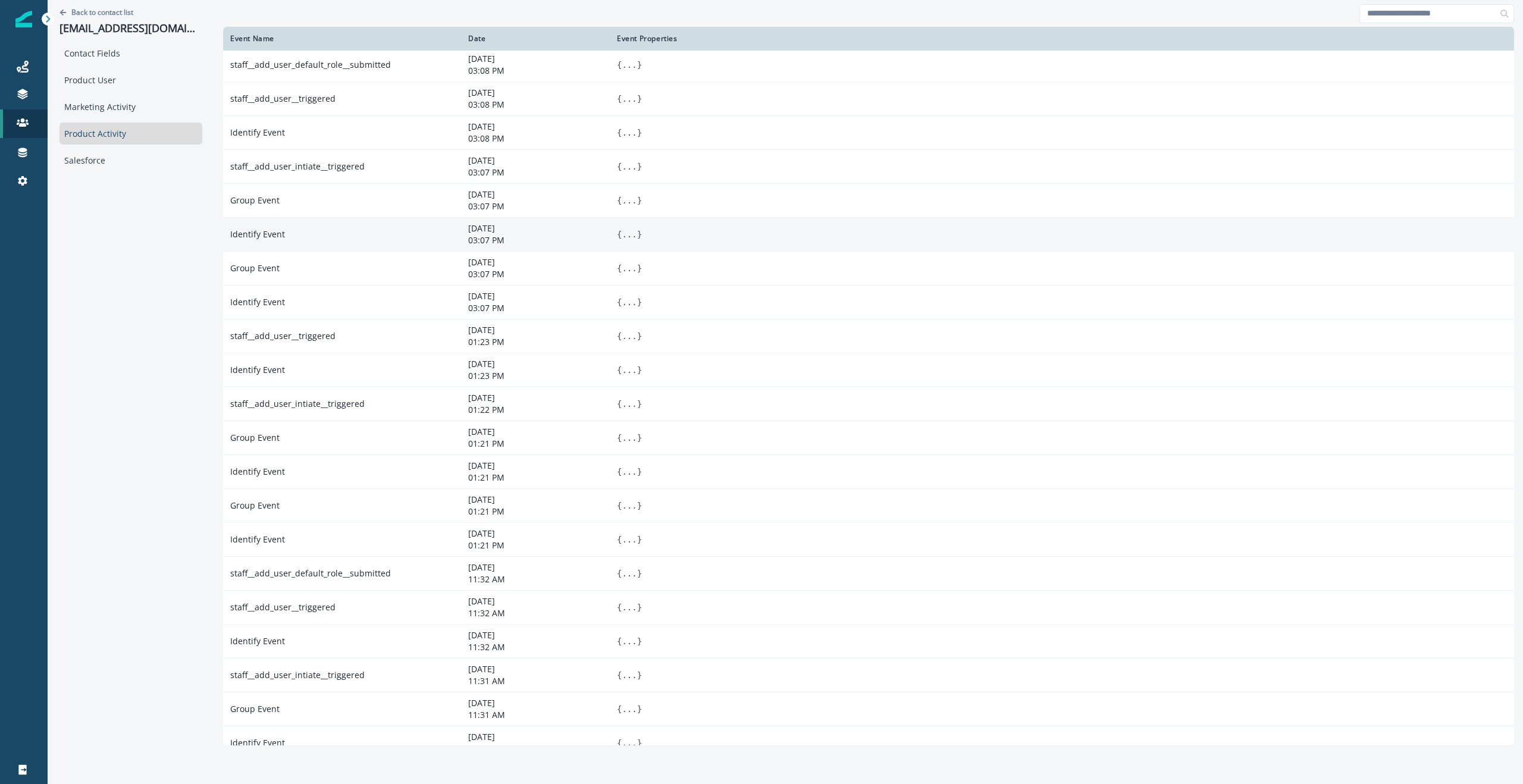
click at [622, 101] on button "..." at bounding box center [629, 99] width 15 height 12
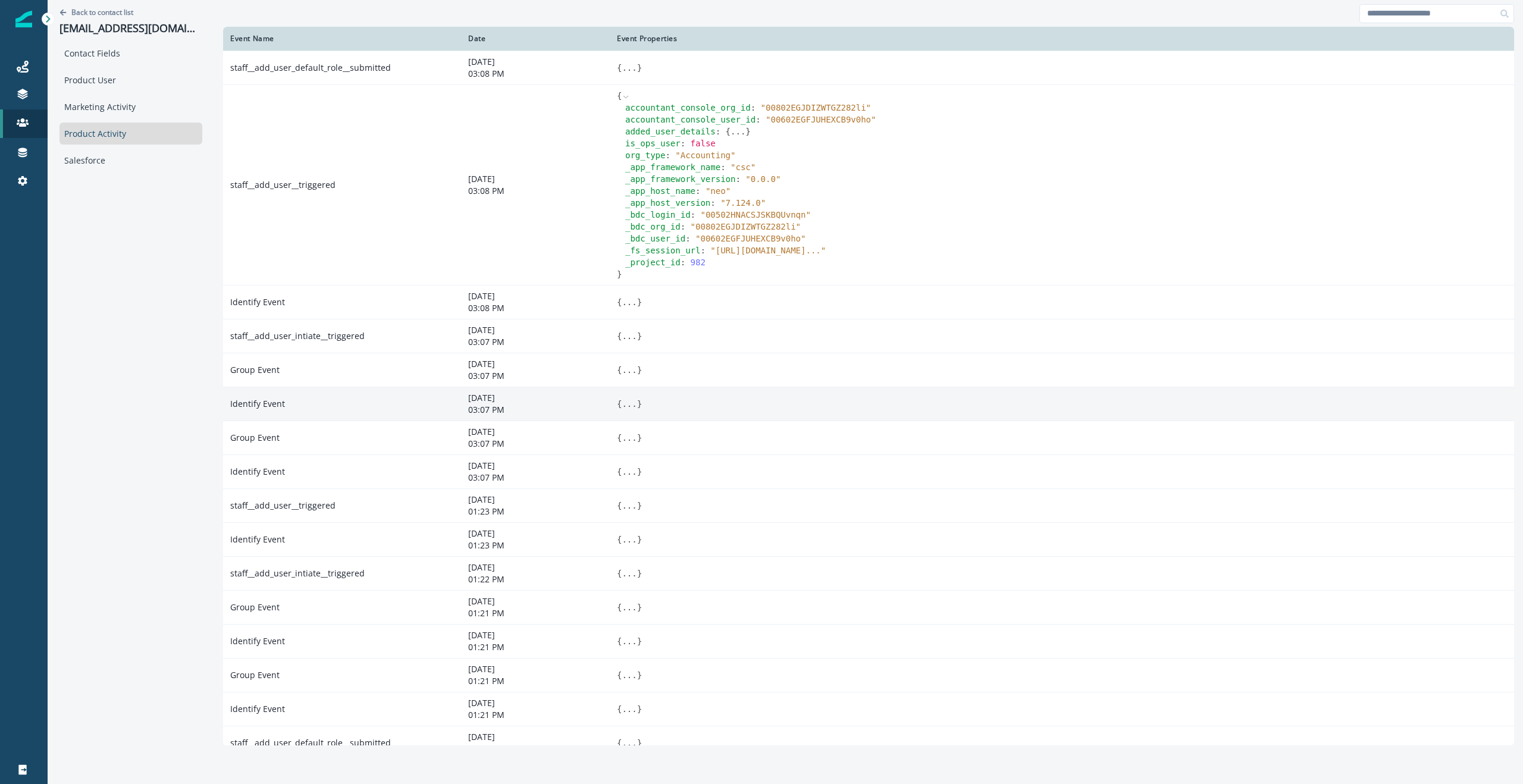
click at [731, 130] on button "..." at bounding box center [738, 132] width 15 height 12
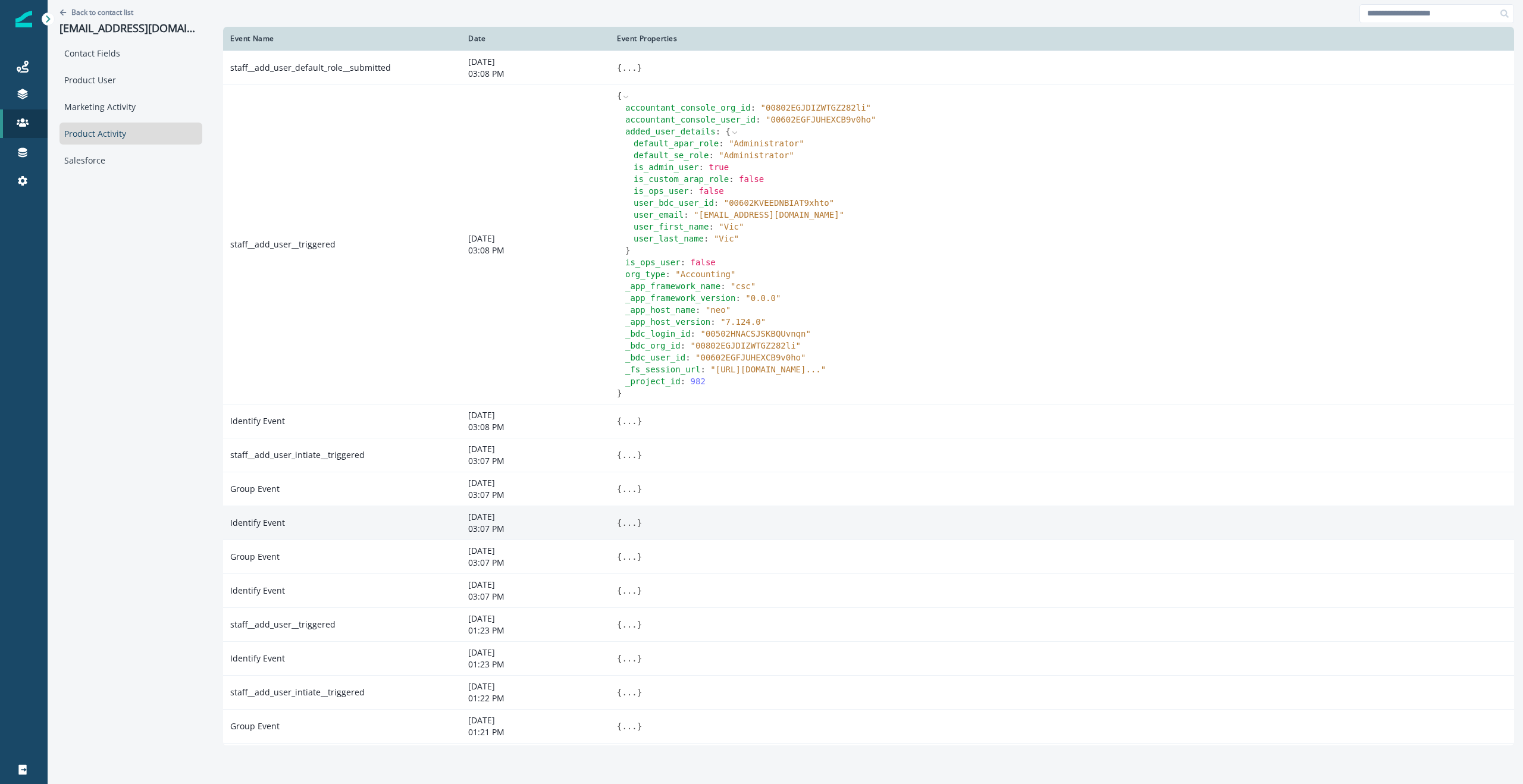
drag, startPoint x: 633, startPoint y: 248, endPoint x: 602, endPoint y: 136, distance: 116.2
click at [617, 136] on div "accountant_console_org_id : " 00802EGJDIZWTGZ282li " accountant_console_user_id…" at bounding box center [1061, 244] width 890 height 286
click at [744, 195] on div "is_ops_user : false" at bounding box center [1070, 191] width 873 height 12
drag, startPoint x: 605, startPoint y: 131, endPoint x: 767, endPoint y: 240, distance: 195.3
click at [722, 245] on div "accountant_console_org_id : " 00802EGJDIZWTGZ282li " accountant_console_user_id…" at bounding box center [1061, 244] width 890 height 286
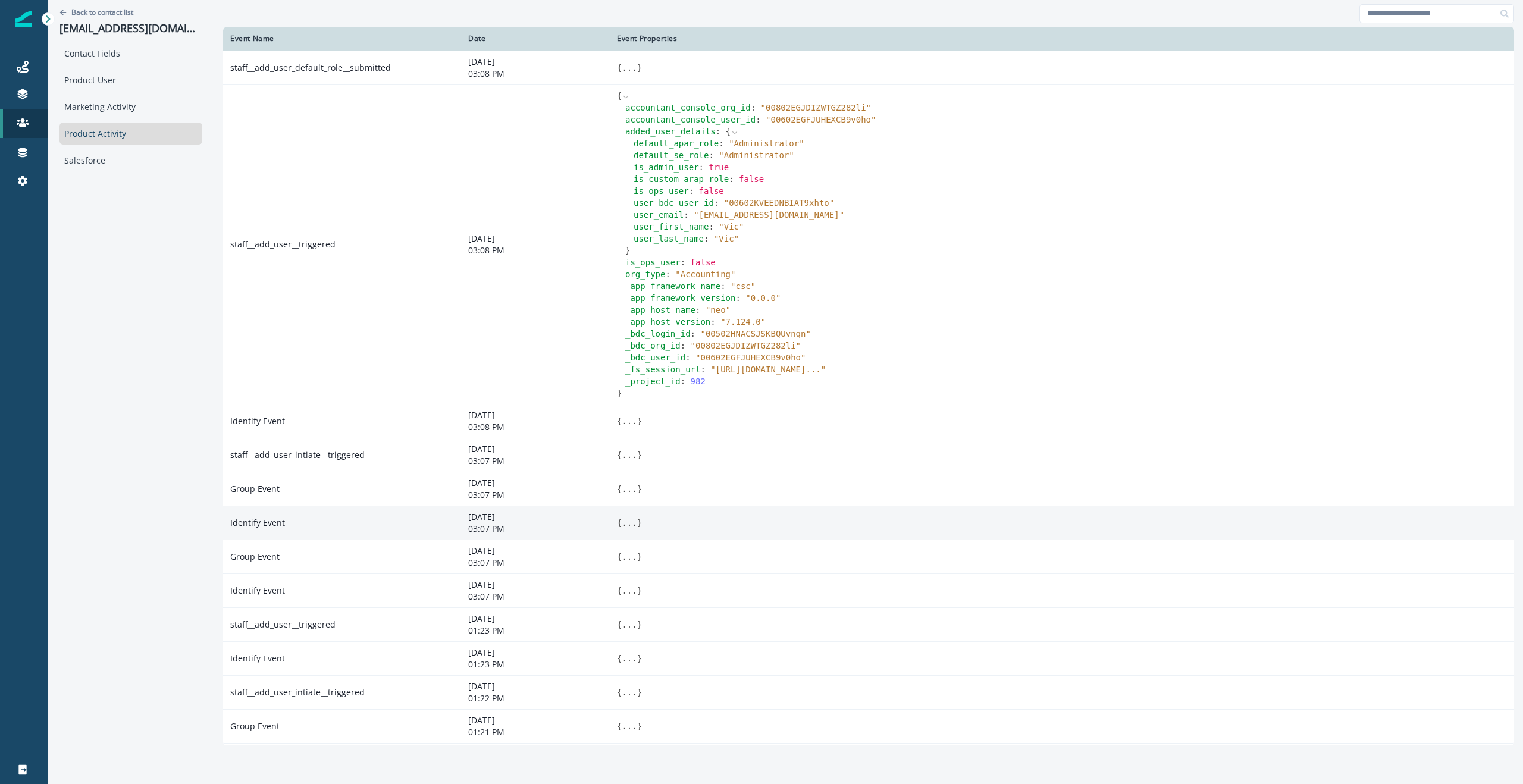
click at [826, 228] on div "user_first_name : " Vic "" at bounding box center [1070, 227] width 873 height 12
drag, startPoint x: 616, startPoint y: 167, endPoint x: 740, endPoint y: 171, distance: 124.1
click at [740, 171] on div "default_apar_role : " Administrator " default_se_role : " Administrator " is_ad…" at bounding box center [1066, 191] width 882 height 107
click at [783, 168] on div "is_admin_user : true" at bounding box center [1070, 167] width 873 height 12
drag, startPoint x: 730, startPoint y: 166, endPoint x: 619, endPoint y: 167, distance: 111.0
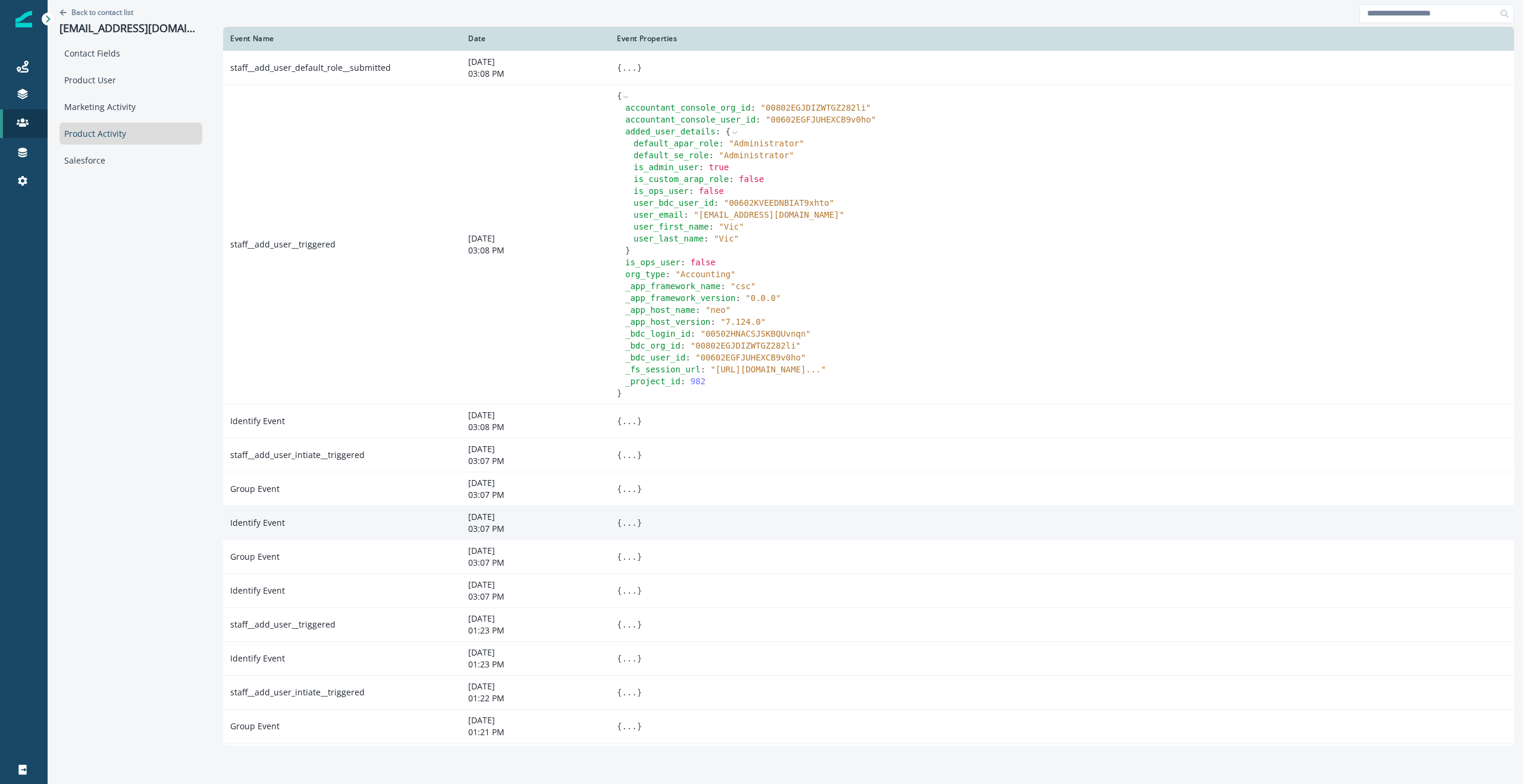
click at [634, 167] on div "is_admin_user : true" at bounding box center [1070, 167] width 873 height 12
copy div "is_admin_user : true"
click at [122, 80] on div "Product User" at bounding box center [131, 80] width 143 height 22
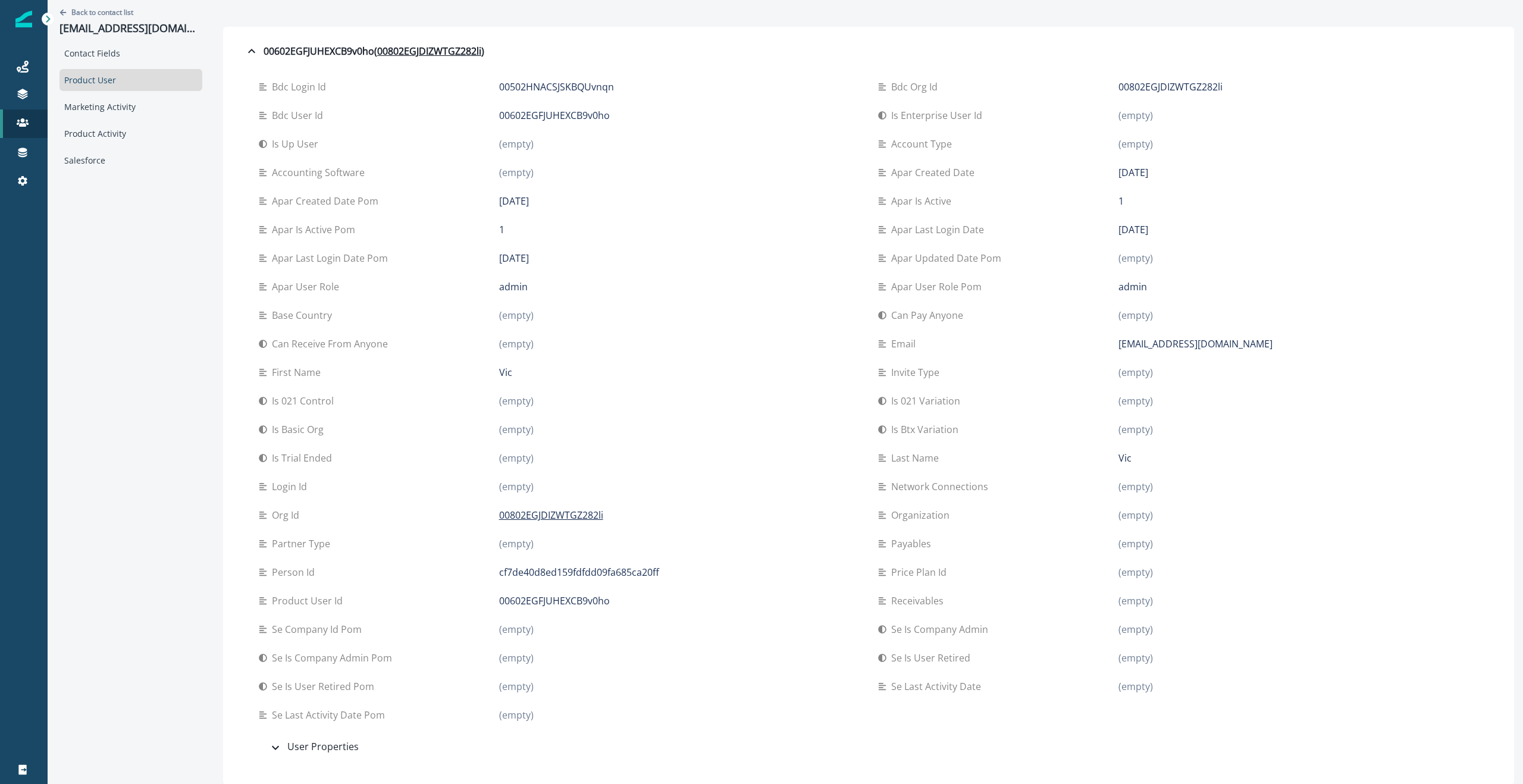
scroll to position [1, 0]
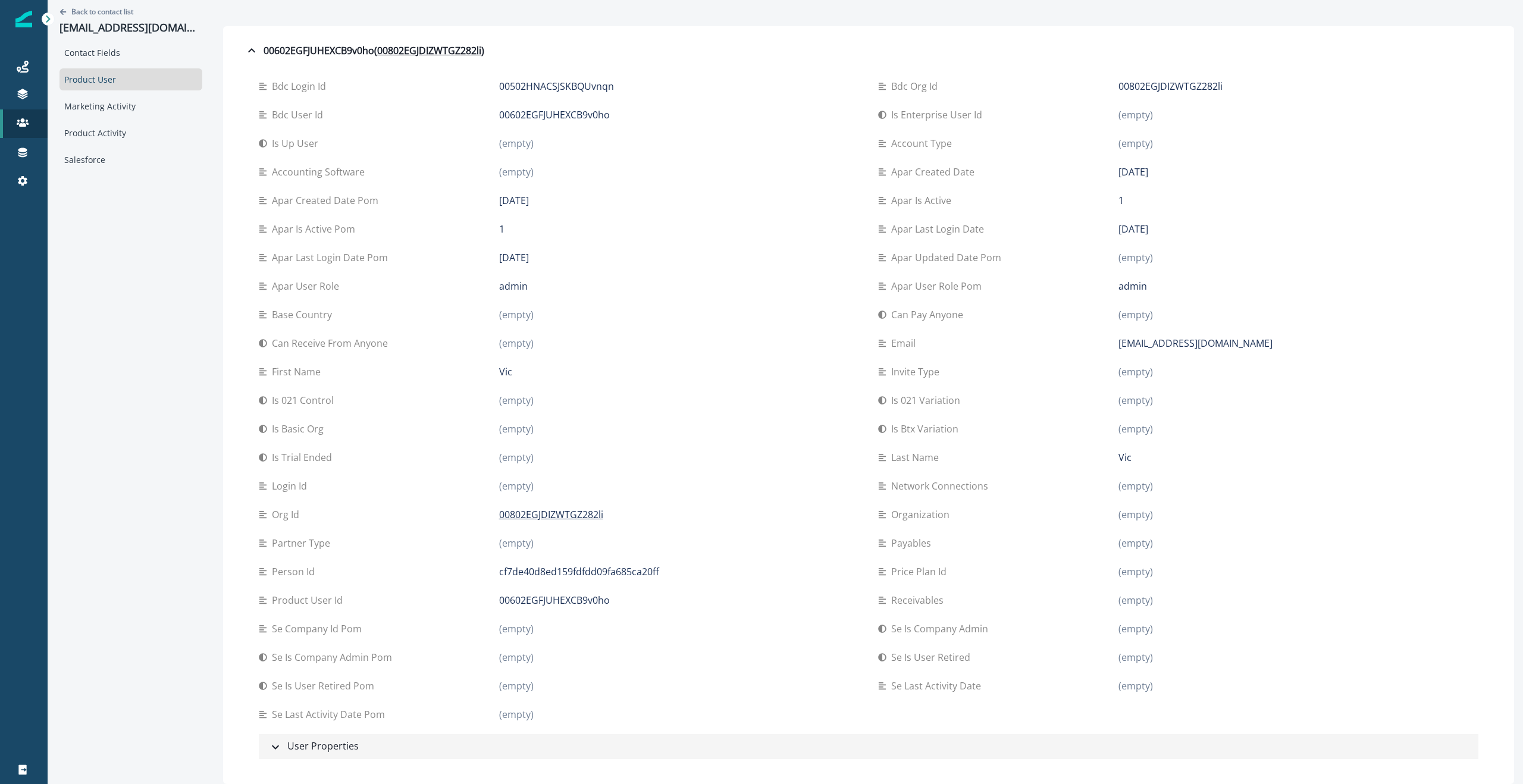
click at [292, 745] on div "User Properties" at bounding box center [313, 746] width 91 height 15
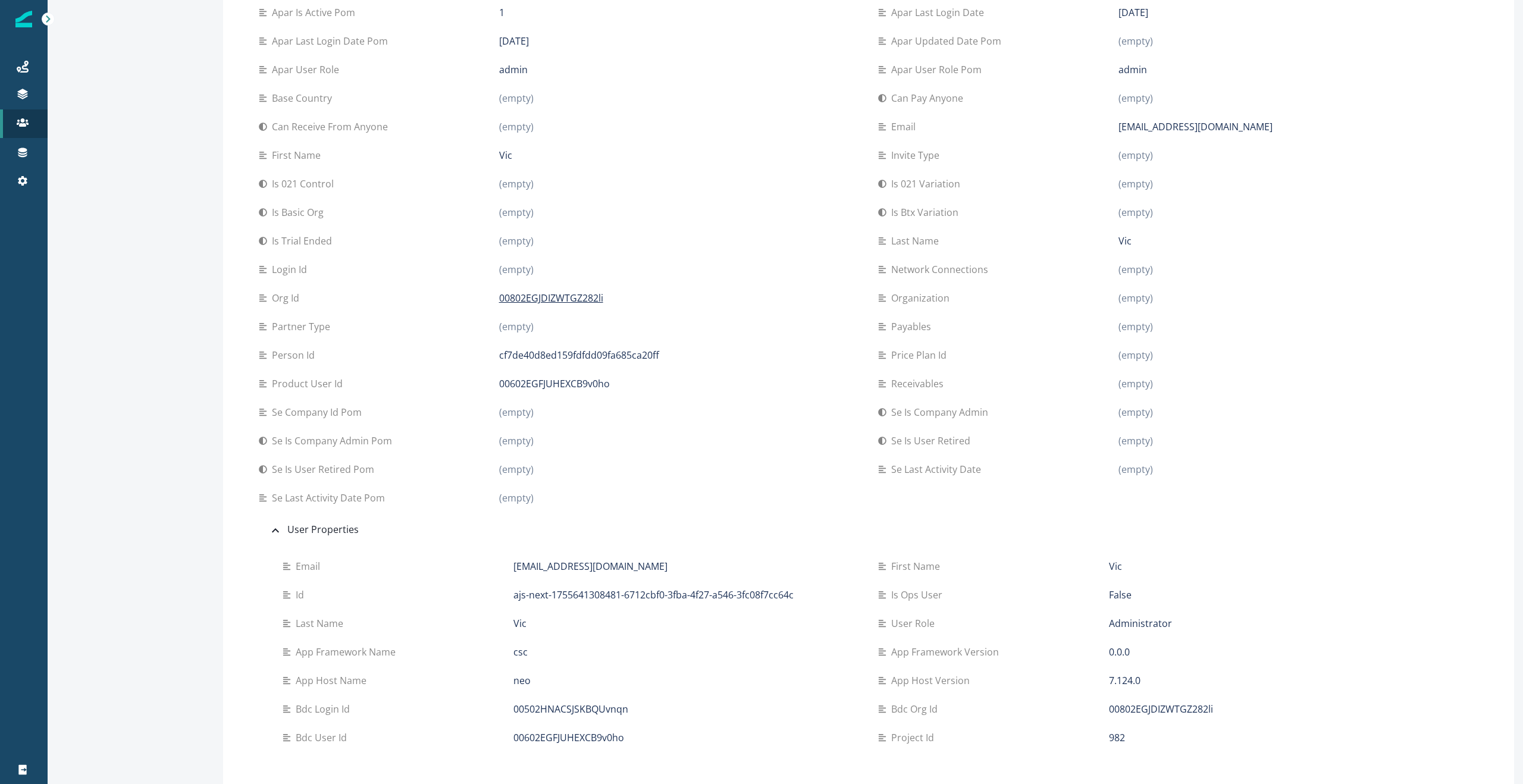
scroll to position [226, 0]
